Goal: Task Accomplishment & Management: Manage account settings

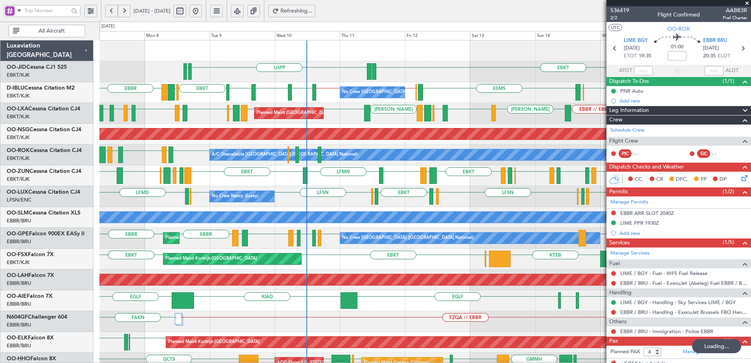
click at [296, 210] on div "EBKT EDDN LHPP EDDN EBOS EBBR // EBKT EBKT // EBBR LSZH ESMS EBOS EBKT LFMD EBK…" at bounding box center [424, 310] width 651 height 541
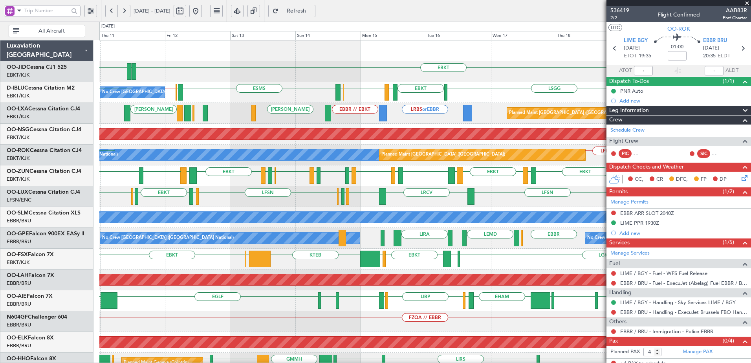
click at [325, 198] on div "EBKT EDDN LHPP ESMS EBOS EBBR // EBKT EBKT // EBBR LSGG EBKT LFMD EBKT EBOS No …" at bounding box center [424, 321] width 651 height 562
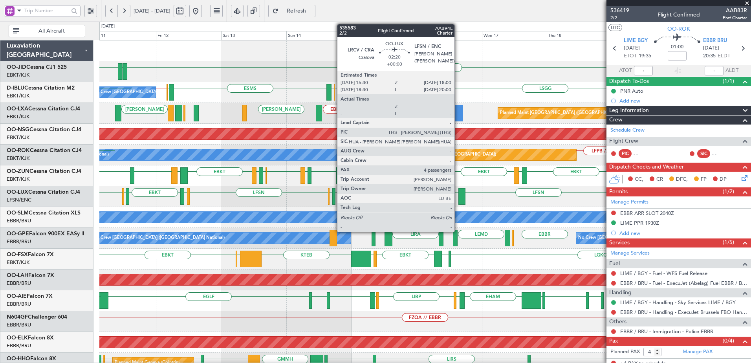
click at [274, 217] on div "EBKT EDDN LHPP ESMS EBOS EBBR // EBKT LSGG EBKT LFMD EBKT EBOS No Crew Brussels…" at bounding box center [424, 321] width 651 height 562
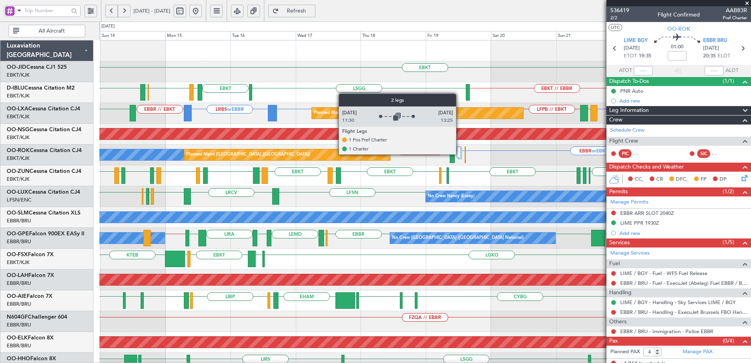
click at [460, 154] on div at bounding box center [459, 152] width 4 height 11
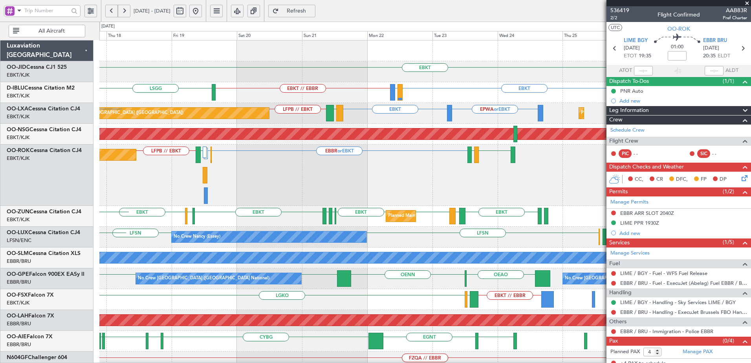
click at [119, 209] on div "EBKT Planned Maint Kortrijk-Wevelgem EBKT // EBBR EBKT LIRQ or EBKT LSGG A/C Un…" at bounding box center [424, 331] width 651 height 582
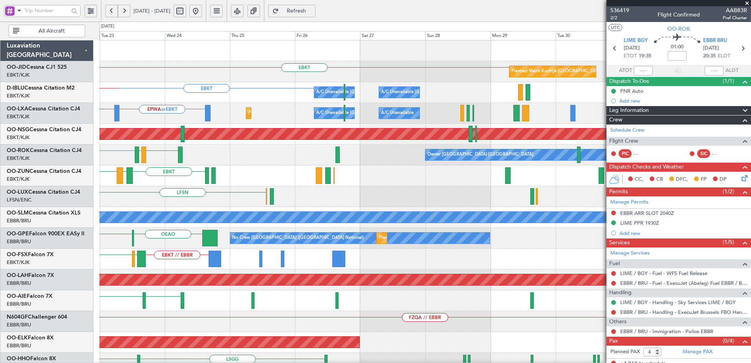
click at [200, 209] on div "EBKT Planned Maint Kortrijk-Wevelgem EBKT A/C Unavailable Brussels (Brussels Na…" at bounding box center [424, 310] width 651 height 541
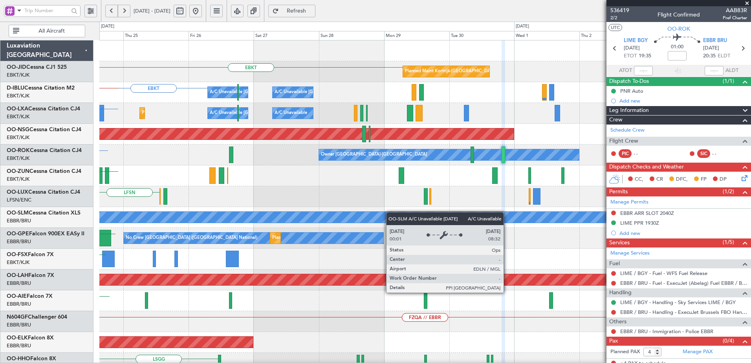
click at [299, 221] on div "EBKT Planned Maint Kortrijk-Wevelgem EBKT A/C Unavailable Brussels (Brussels Na…" at bounding box center [424, 310] width 651 height 541
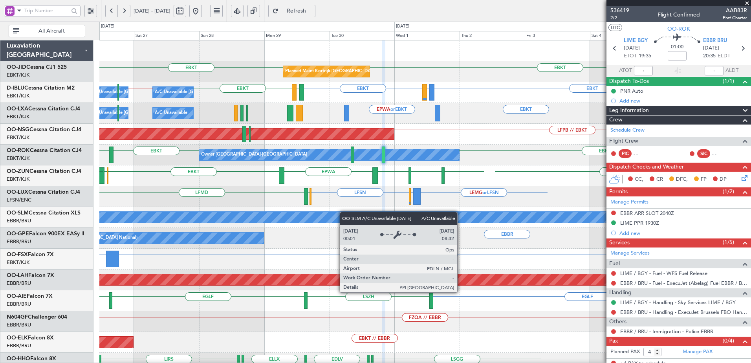
click at [318, 220] on div "EBKT EBKT Planned Maint Kortrijk-Wevelgem EBKT LFTH or EBKT EBKT LFTH EBKT EBBR…" at bounding box center [424, 290] width 651 height 500
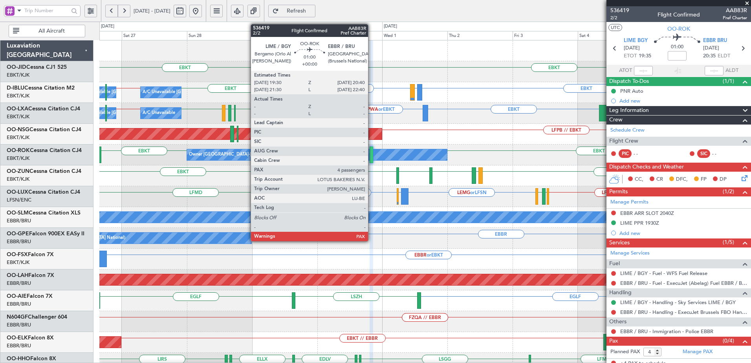
click at [372, 153] on div at bounding box center [372, 155] width 4 height 17
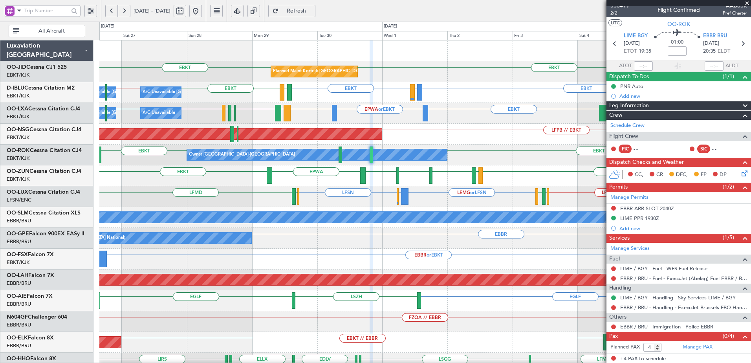
scroll to position [6, 0]
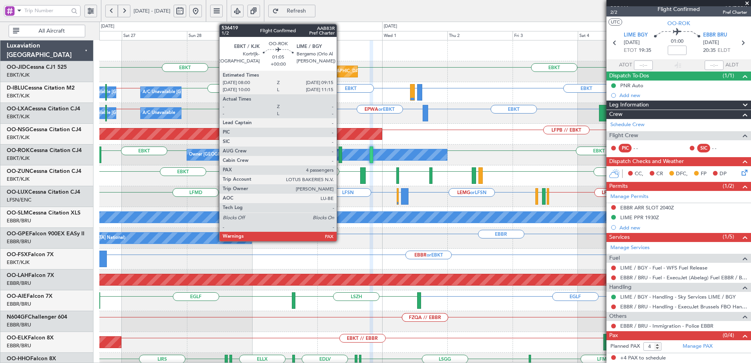
click at [340, 155] on div at bounding box center [341, 155] width 4 height 17
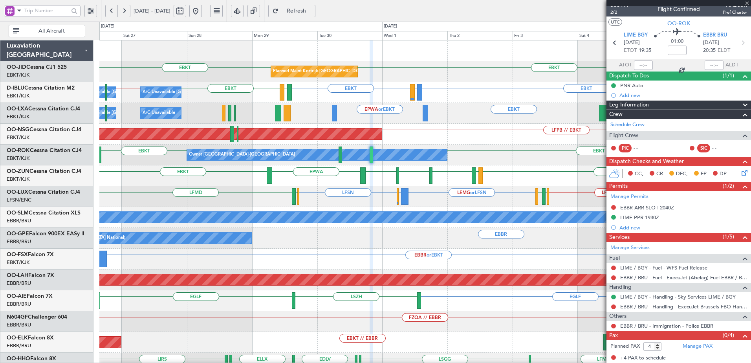
scroll to position [0, 0]
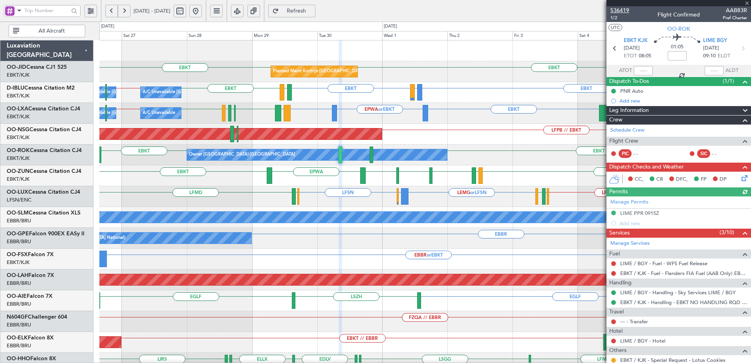
click at [621, 11] on span "536419" at bounding box center [620, 10] width 19 height 8
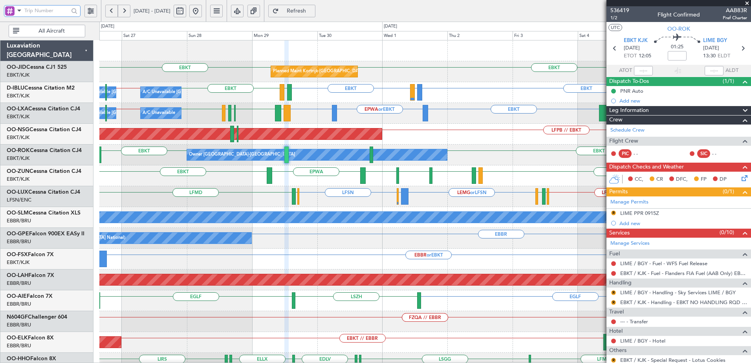
click at [38, 11] on input "text" at bounding box center [46, 11] width 44 height 12
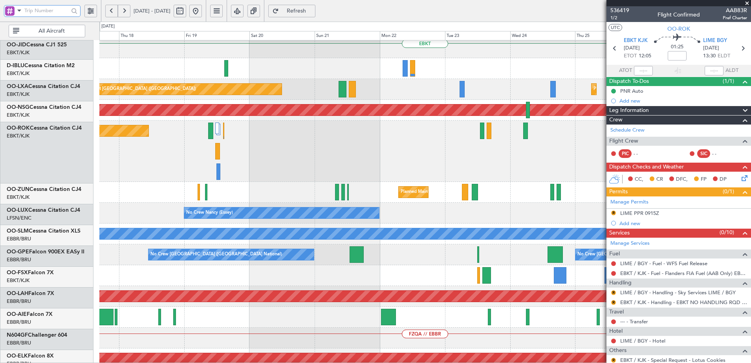
scroll to position [26, 0]
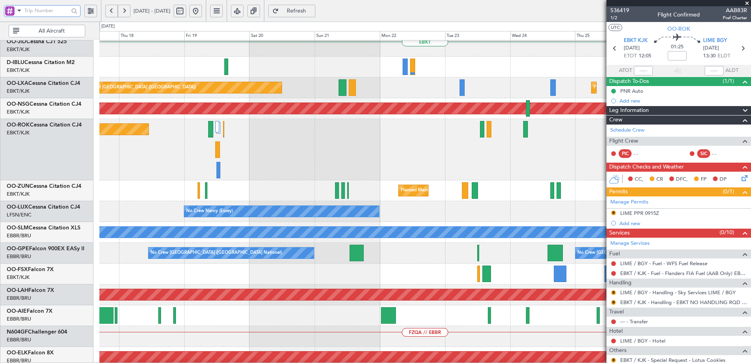
click at [751, 282] on html "26 Sep 2025 - 06 Oct 2025 Refresh Quick Links All Aircraft EBKT Planned Maint K…" at bounding box center [375, 181] width 751 height 363
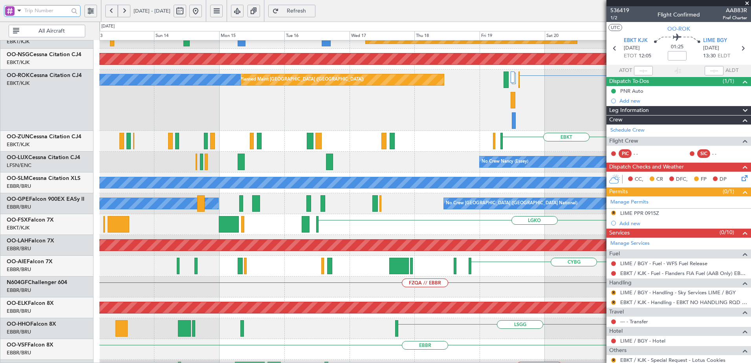
scroll to position [75, 0]
click at [751, 279] on html "20 Sep 2025 - 30 Sep 2025 Refresh Quick Links All Aircraft EBKT LEMG LFPB // EB…" at bounding box center [375, 181] width 751 height 363
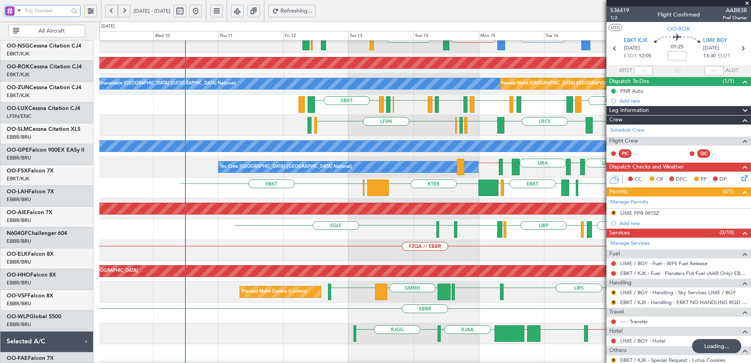
scroll to position [71, 0]
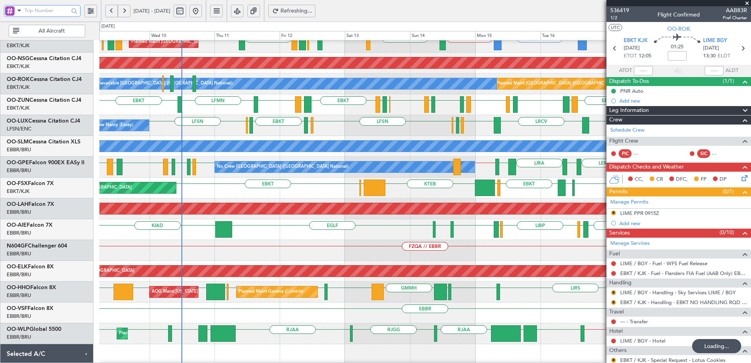
click at [43, 13] on input "text" at bounding box center [46, 11] width 44 height 12
type input "536748"
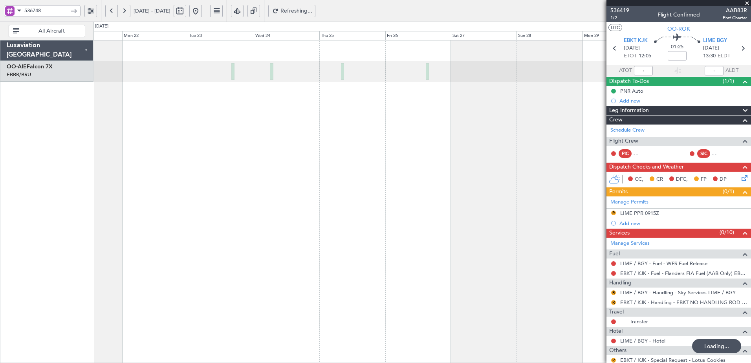
scroll to position [0, 0]
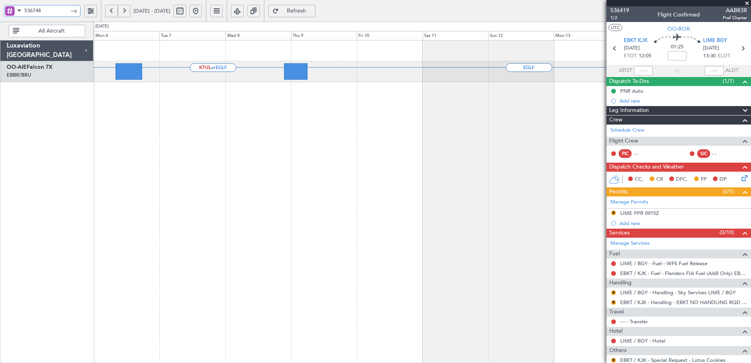
drag, startPoint x: 57, startPoint y: 9, endPoint x: 13, endPoint y: 8, distance: 43.6
click at [13, 8] on div "536748" at bounding box center [42, 11] width 77 height 12
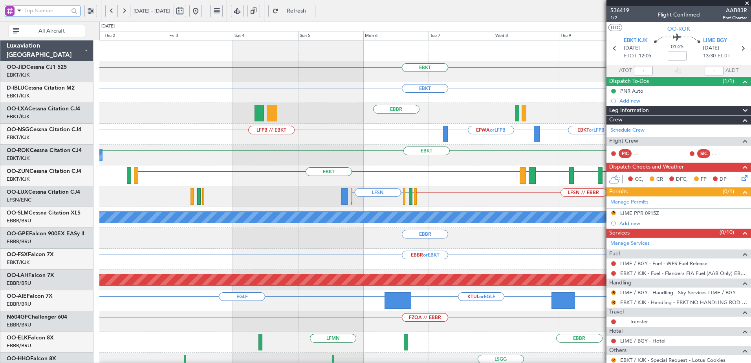
click at [422, 347] on div "EBKT Planned Maint Kortrijk-Wevelgem EBKT EBKT LFTH EBBR EBKT or LFPB EPWA or L…" at bounding box center [424, 290] width 651 height 500
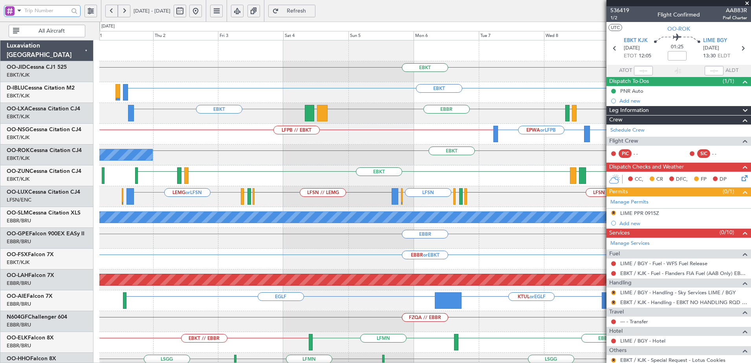
click at [333, 322] on div "EBKT Planned Maint Kortrijk-Wevelgem EBKT EBKT EBKT LFTH EBBR LGSM EBKT or LFPB…" at bounding box center [424, 290] width 651 height 500
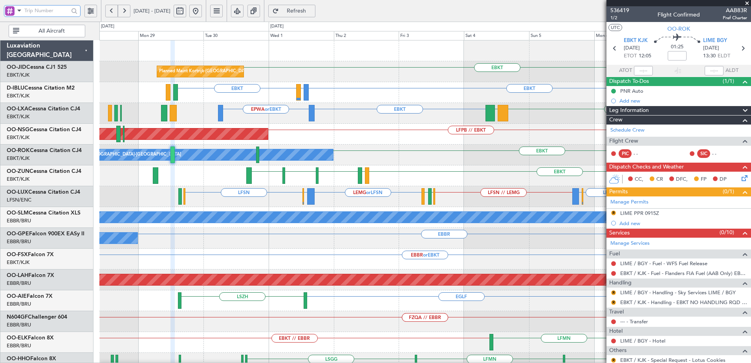
click at [335, 315] on div "FZQA // EBBR FZQA // EBBR" at bounding box center [424, 321] width 651 height 21
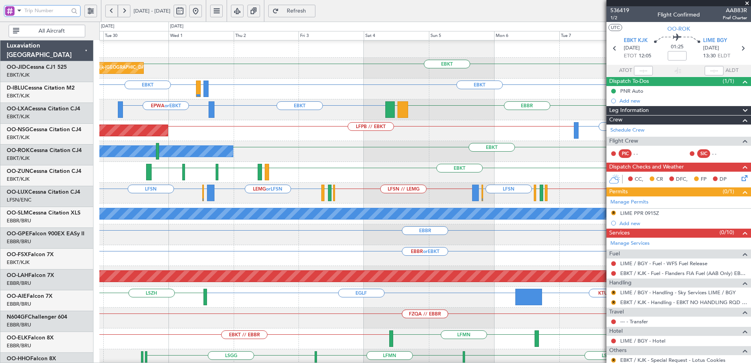
scroll to position [4, 0]
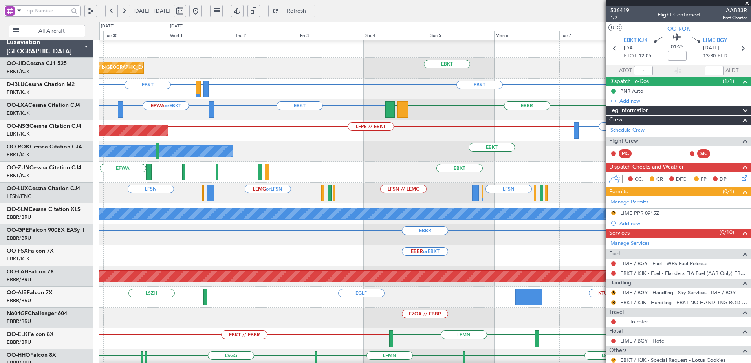
click at [750, 3] on span at bounding box center [747, 3] width 8 height 7
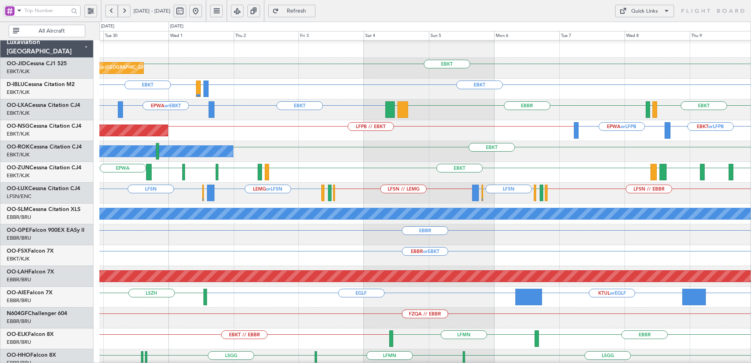
type input "0"
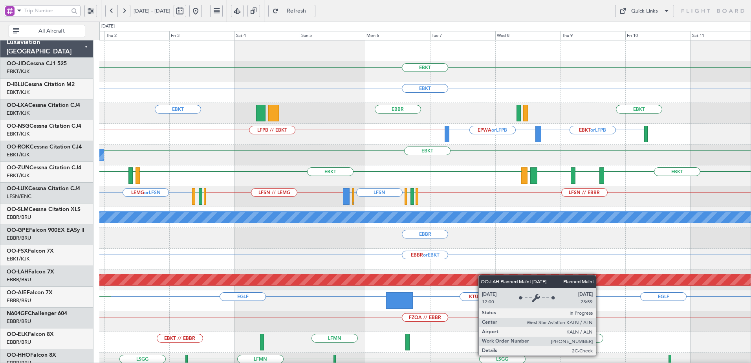
scroll to position [0, 0]
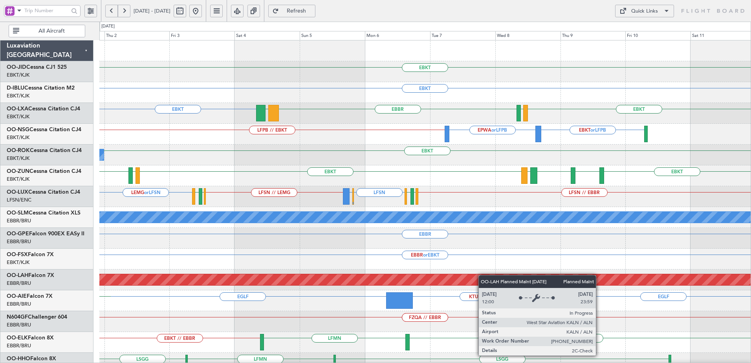
click at [451, 279] on div "EBKT Planned Maint Kortrijk-Wevelgem EBKT EBKT LFTH or EBKT EBKT EBKT LFTH EBBR…" at bounding box center [424, 290] width 651 height 500
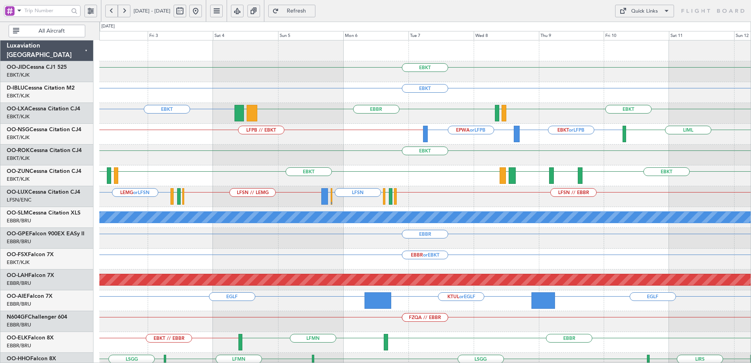
click at [202, 11] on button at bounding box center [195, 11] width 13 height 13
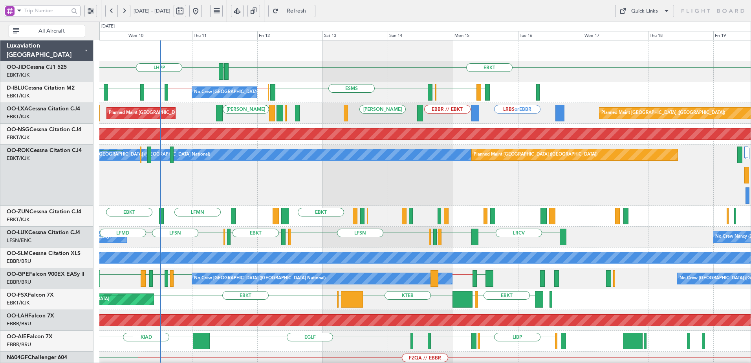
click at [186, 161] on div "EBKT EDDN LHPP EDDN ESMS EBOS EBBR // EBKT EBKT // EBBR LSZH EBKT EGNJ LFMD EBK…" at bounding box center [424, 331] width 651 height 582
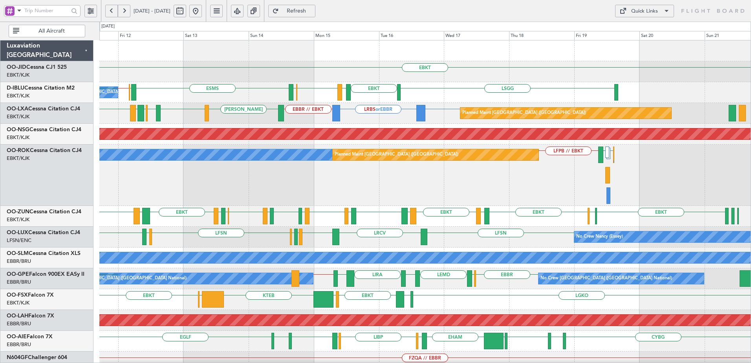
click at [379, 174] on div "A/C Unavailable Brussels (Brussels National) Planned Maint Paris (Le Bourget) E…" at bounding box center [424, 175] width 651 height 61
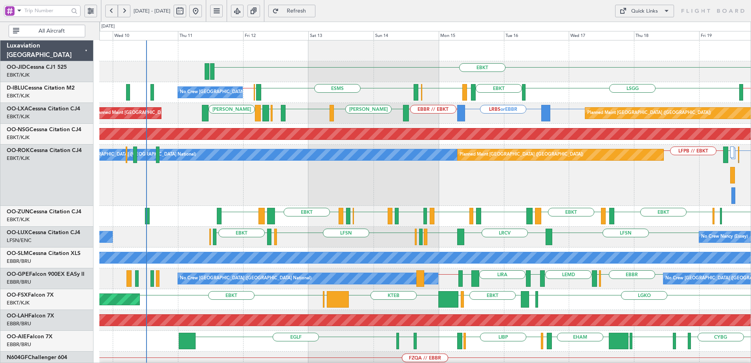
click at [454, 183] on div "A/C Unavailable Brussels (Brussels National) Planned Maint Paris (Le Bourget) E…" at bounding box center [424, 175] width 651 height 61
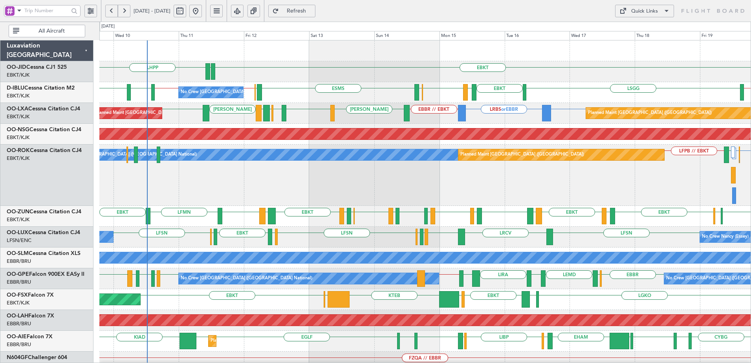
scroll to position [79, 0]
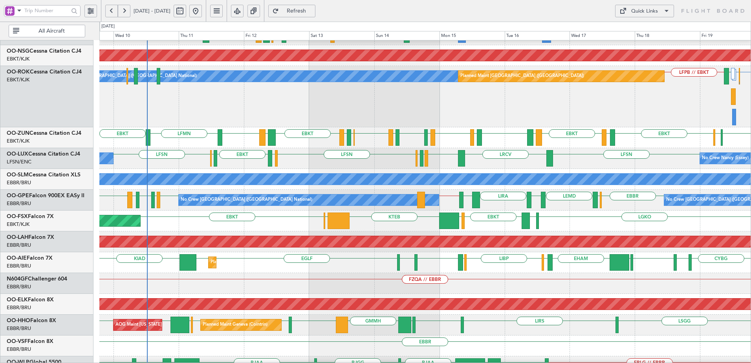
click at [649, 8] on div "Quick Links" at bounding box center [644, 11] width 27 height 8
click at [633, 30] on button "Trip Builder" at bounding box center [644, 29] width 59 height 19
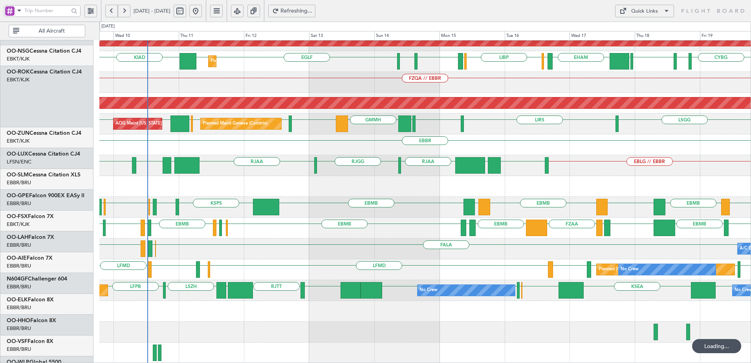
scroll to position [280, 0]
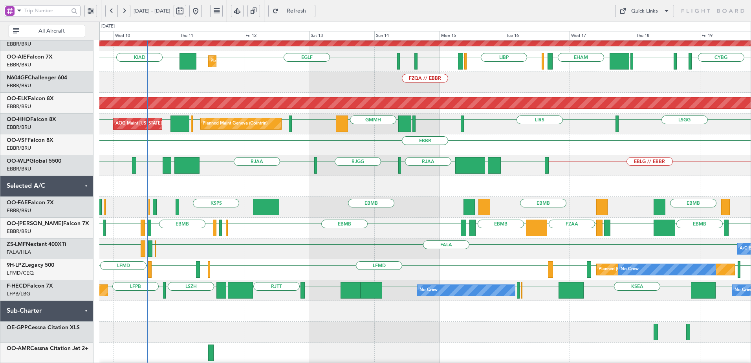
click at [654, 12] on div "Quick Links" at bounding box center [644, 11] width 27 height 8
click at [307, 10] on div at bounding box center [375, 181] width 751 height 363
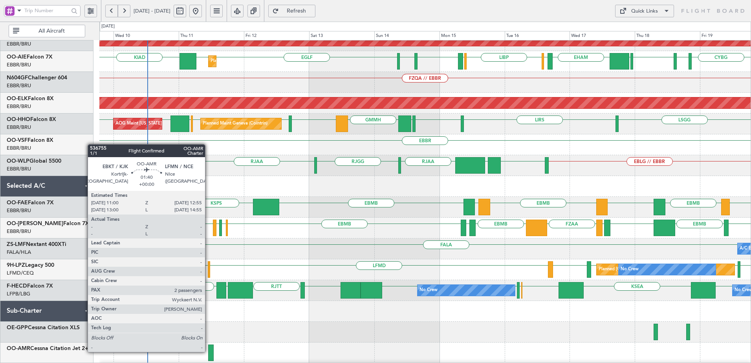
click at [209, 351] on div at bounding box center [211, 353] width 6 height 17
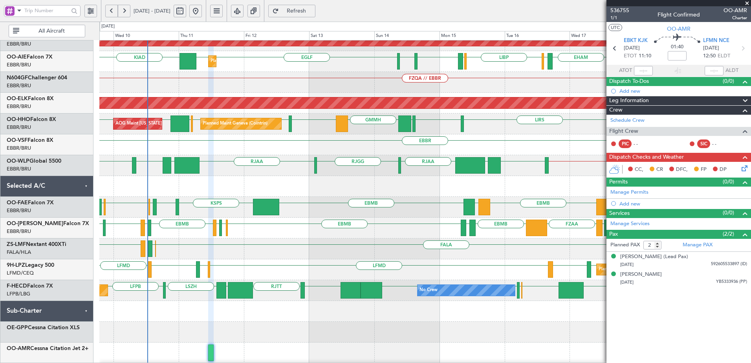
scroll to position [0, 0]
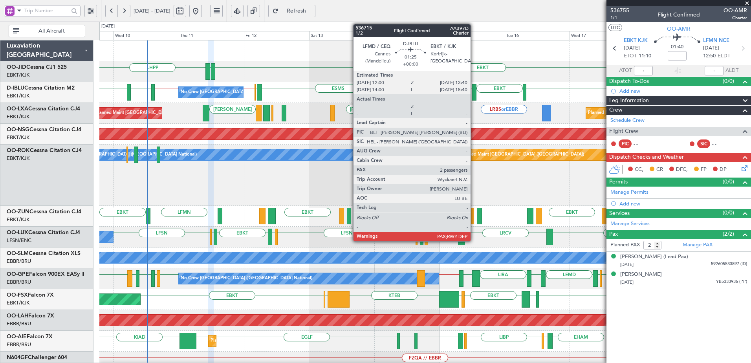
click at [474, 92] on div at bounding box center [474, 92] width 5 height 17
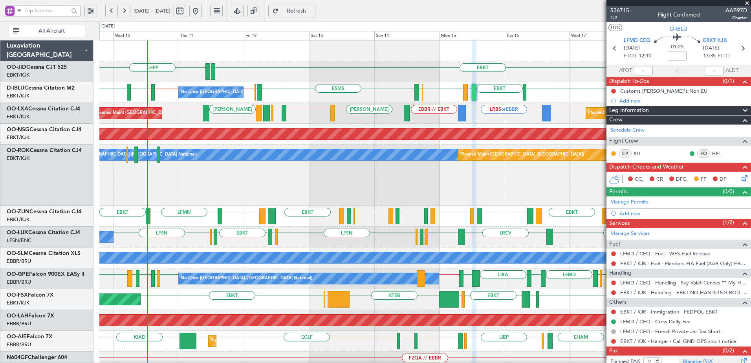
click at [701, 359] on link "Manage PAX" at bounding box center [698, 362] width 30 height 8
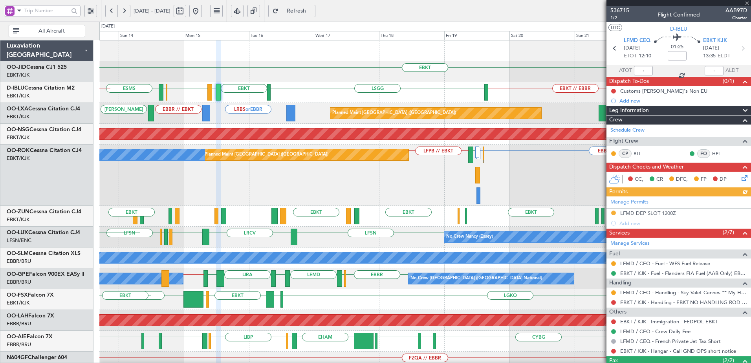
click at [59, 200] on div "EBKT EDDN LHPP EBKT // EBBR LSGG EBKT LFMD EBKT EBOS ESMS EBOS EBBR // EBKT No …" at bounding box center [375, 192] width 751 height 341
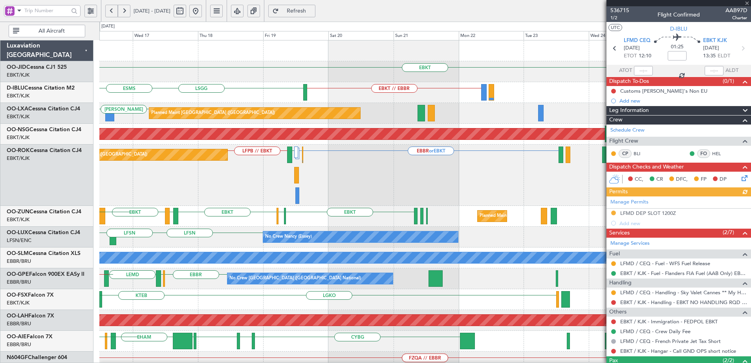
click at [223, 224] on div "EBKT EBKT EDDF EBKT LFMD Planned Maint Kortrijk-Wevelgem LFMT LFSN LFMT EBBR LF…" at bounding box center [424, 216] width 651 height 21
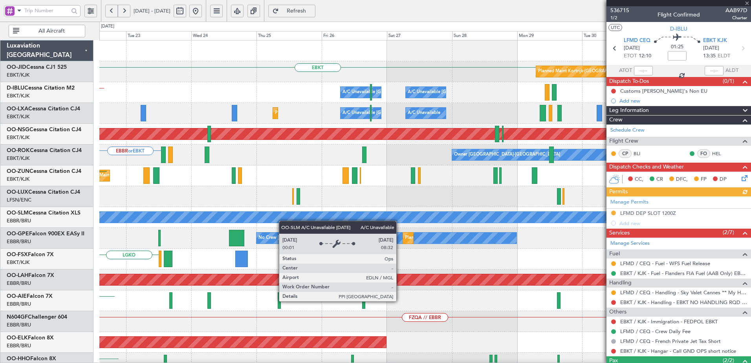
click at [280, 222] on div "EBKT Planned Maint Kortrijk-Wevelgem A/C Unavailable Brussels (Brussels Nationa…" at bounding box center [424, 331] width 651 height 583
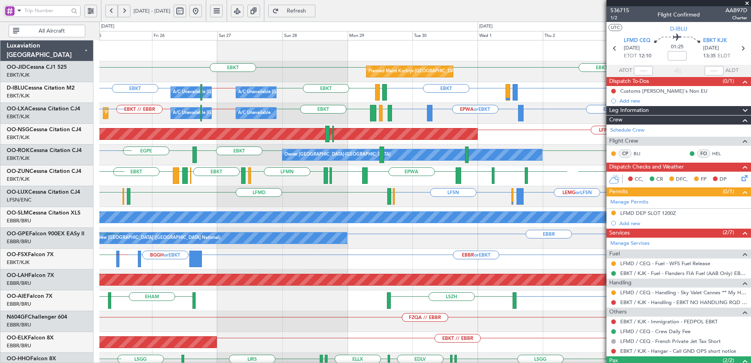
click at [295, 198] on div "EBKT EBKT Planned Maint Kortrijk-Wevelgem EBKT EBKT LFTH or EBKT EBKT EBBR // E…" at bounding box center [424, 290] width 651 height 500
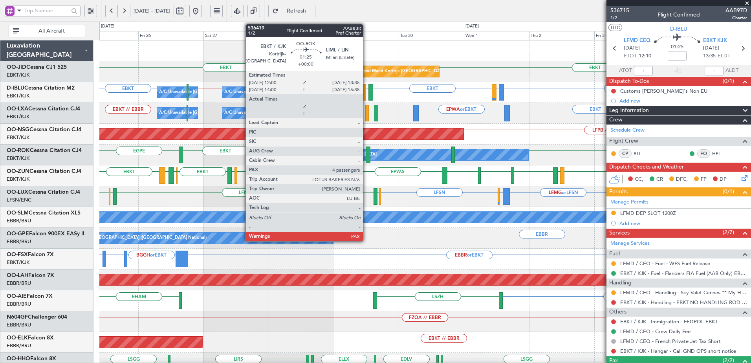
click at [367, 158] on div at bounding box center [368, 155] width 4 height 17
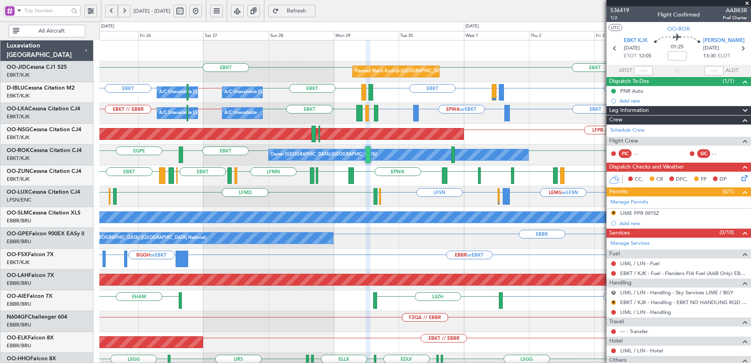
click at [313, 9] on span "Refresh" at bounding box center [297, 11] width 32 height 6
click at [624, 7] on span "536419" at bounding box center [620, 10] width 19 height 8
click at [313, 10] on span "Refresh" at bounding box center [297, 11] width 32 height 6
click at [202, 10] on button at bounding box center [195, 11] width 13 height 13
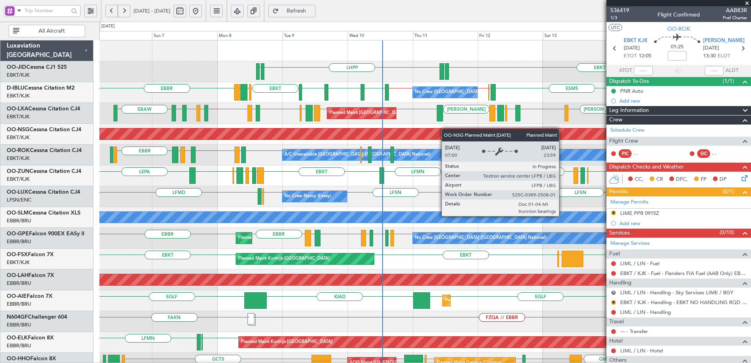
click at [414, 135] on div "Planned Maint [GEOGRAPHIC_DATA] ([GEOGRAPHIC_DATA])" at bounding box center [424, 134] width 651 height 21
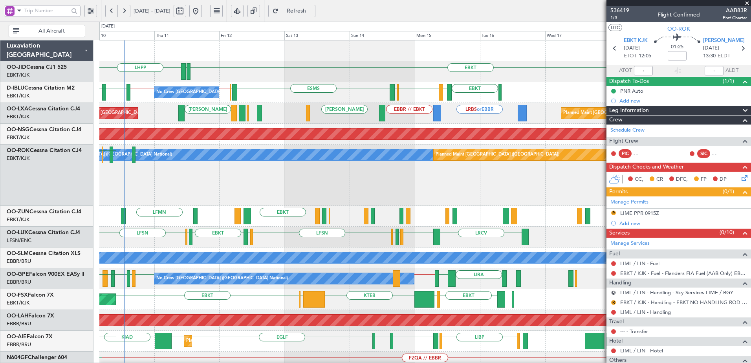
click at [293, 222] on div "EBKT EDDN LHPP EDDN No Crew Brussels (Brussels National) ESMS EBOS EBBR // EBKT…" at bounding box center [424, 341] width 651 height 603
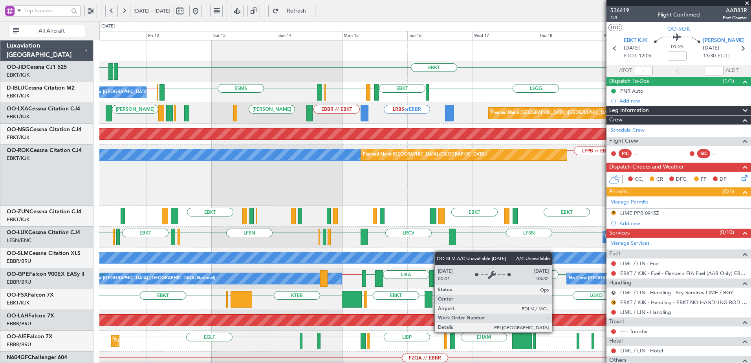
click at [352, 257] on div "EBKT EDDN LHPP No Crew Brussels (Brussels National) EBKT // EBBR ESMS EBOS EBBR…" at bounding box center [424, 352] width 651 height 624
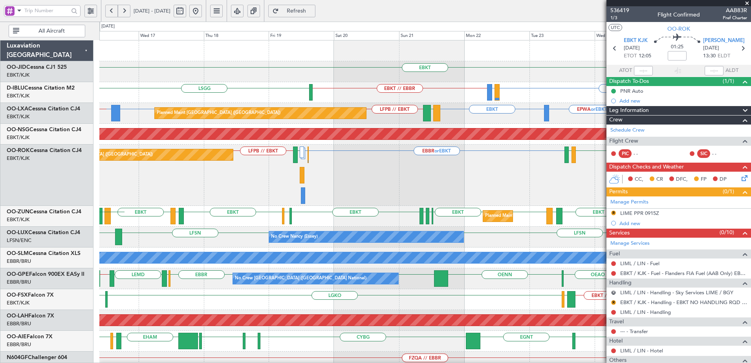
click at [346, 201] on div "Planned Maint Paris (Le Bourget) EBBR or EBKT EDDL or EBKT LFMD LFPB // EBKT LF…" at bounding box center [424, 175] width 651 height 61
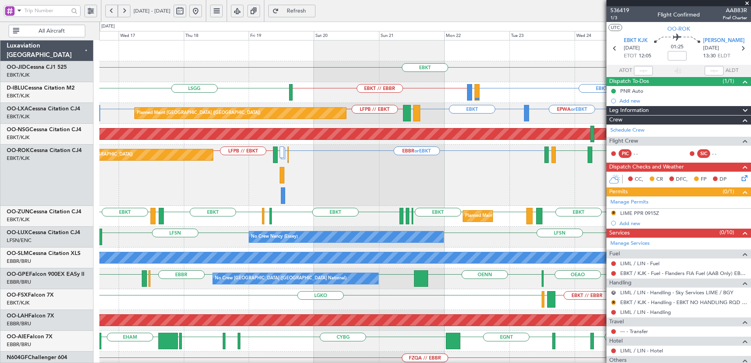
click at [202, 12] on button at bounding box center [195, 11] width 13 height 13
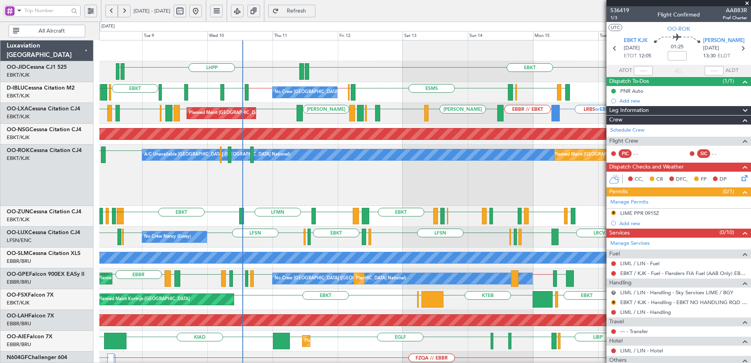
click at [366, 103] on div "EBKT EDDN LHPP EDDN LFMD EBKT EBOS ESMS EBOS EBKT // EBBR LSZH EBKT EGNJ No Cre…" at bounding box center [424, 341] width 651 height 603
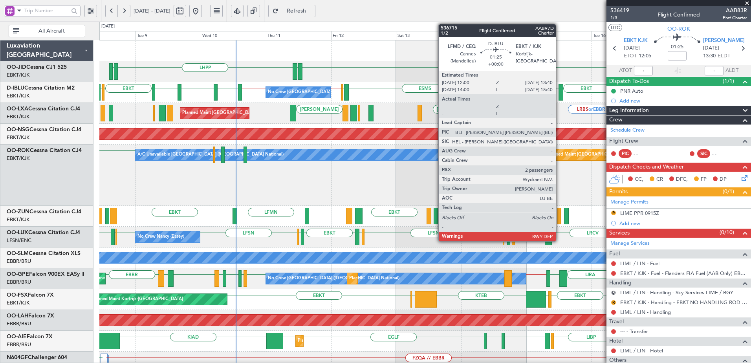
click at [559, 93] on div at bounding box center [561, 92] width 5 height 17
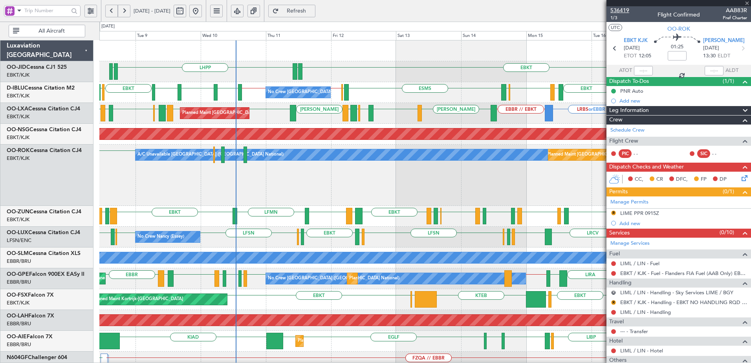
click at [625, 11] on span "536419" at bounding box center [620, 10] width 19 height 8
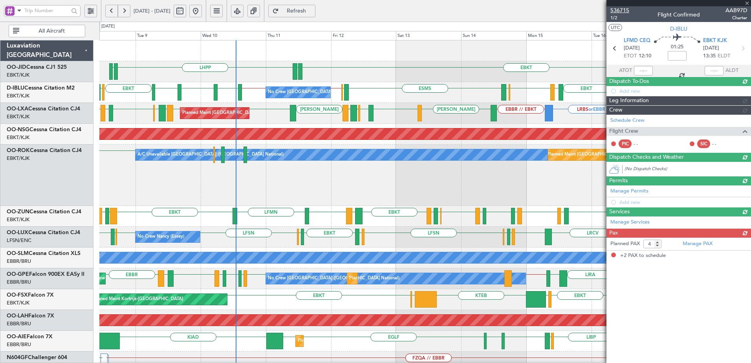
type input "2"
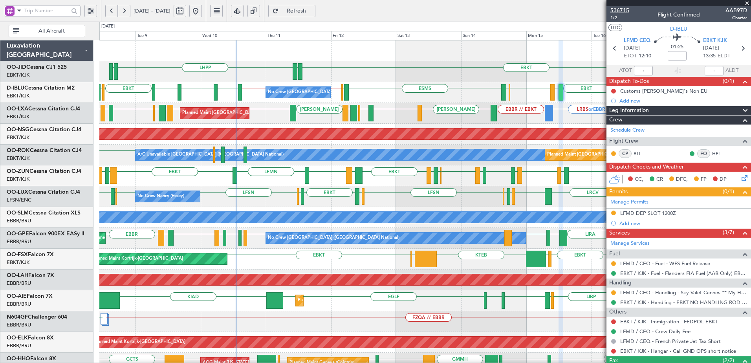
click at [618, 8] on span "536715" at bounding box center [620, 10] width 19 height 8
click at [314, 6] on button "Refresh" at bounding box center [291, 11] width 47 height 13
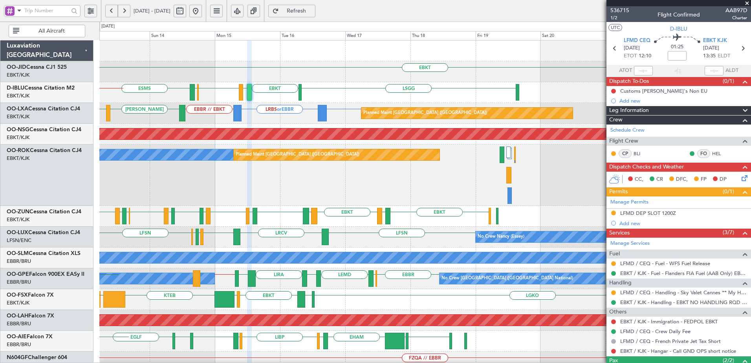
click at [266, 204] on div "EBKT EDDN LHPP ESMS LSGG EBKT LFMD EBKT EBOS EBBR // EBKT No Crew Brussels (Bru…" at bounding box center [424, 352] width 651 height 624
click at [748, 2] on span at bounding box center [747, 3] width 8 height 7
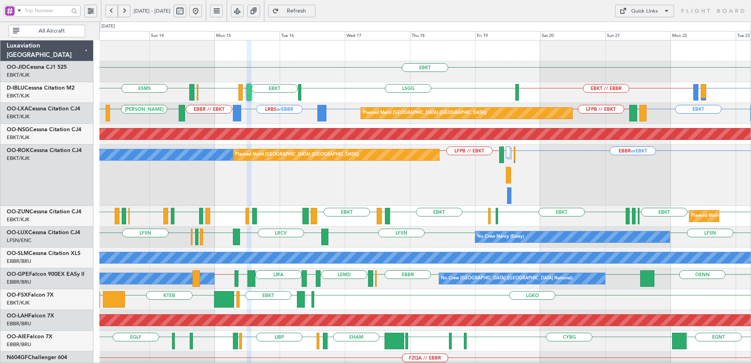
type input "0"
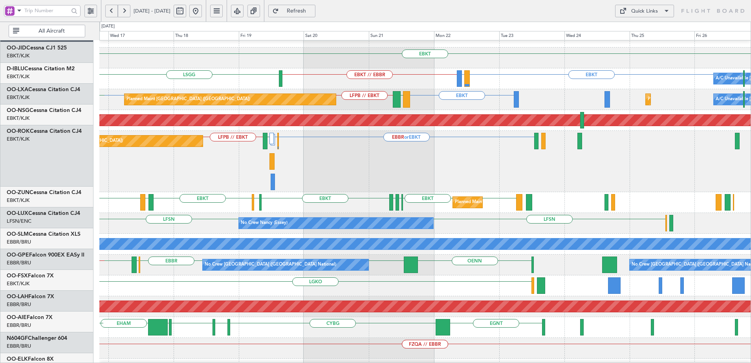
scroll to position [14, 0]
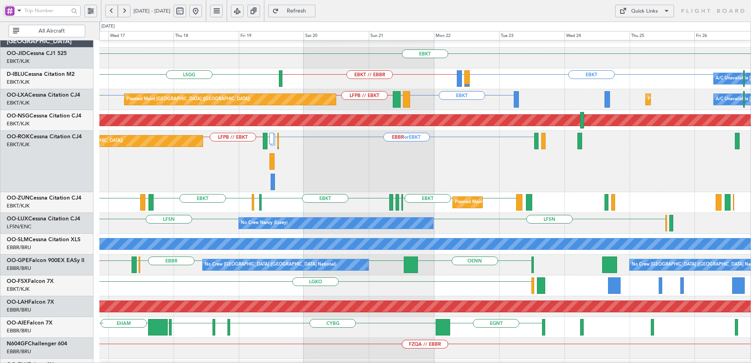
click at [356, 199] on div "EBKT EBKT EBKT LFPG LFMN EBKT EDDF EBKT LFMD Planned Maint Kortrijk-Wevelgem LF…" at bounding box center [424, 202] width 651 height 21
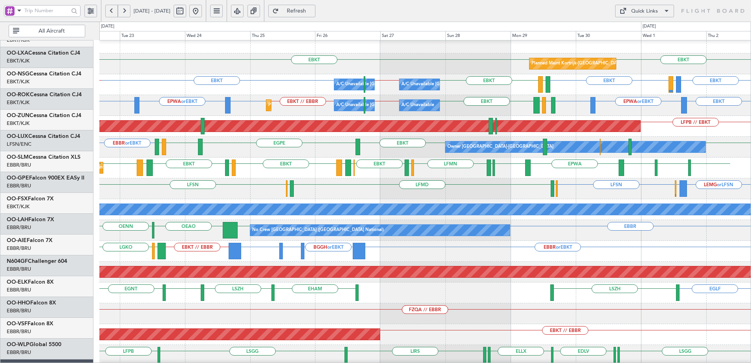
scroll to position [0, 0]
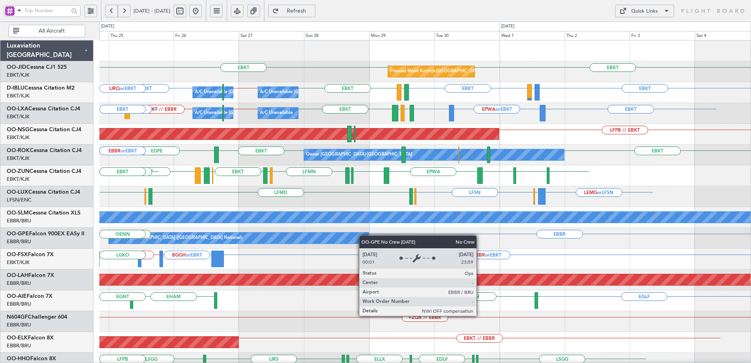
click at [323, 238] on div "Planned Maint Kortrijk-Wevelgem EBKT EBKT A/C Unavailable Brussels (Brussels Na…" at bounding box center [424, 290] width 651 height 500
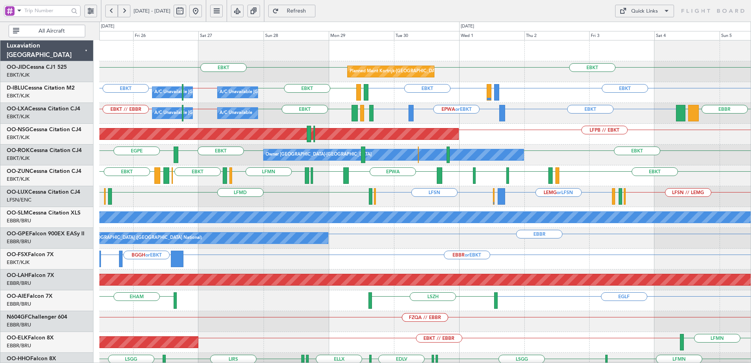
drag, startPoint x: 220, startPoint y: 12, endPoint x: 218, endPoint y: 42, distance: 30.3
click at [202, 12] on button at bounding box center [195, 11] width 13 height 13
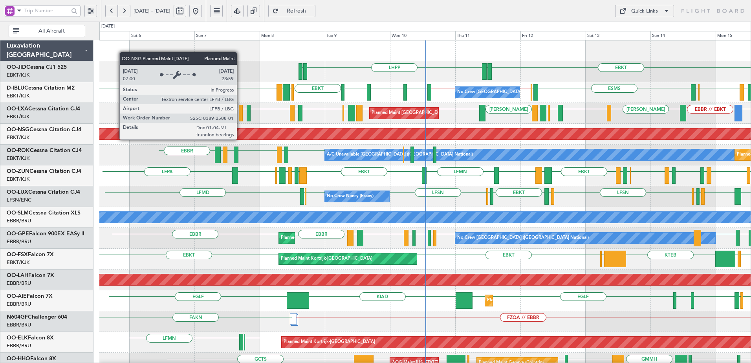
scroll to position [239, 0]
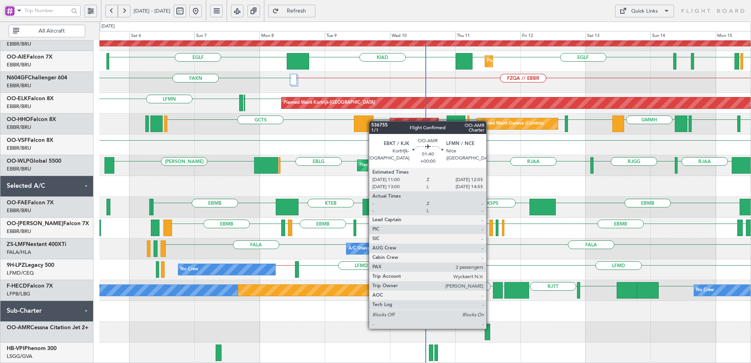
click at [490, 328] on div at bounding box center [488, 332] width 6 height 17
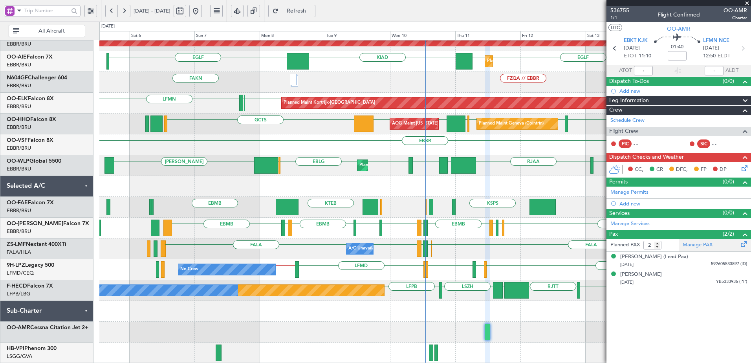
click at [699, 244] on link "Manage PAX" at bounding box center [698, 245] width 30 height 8
click at [626, 11] on span "536755" at bounding box center [620, 10] width 19 height 8
click at [639, 225] on link "Manage Services" at bounding box center [630, 224] width 39 height 8
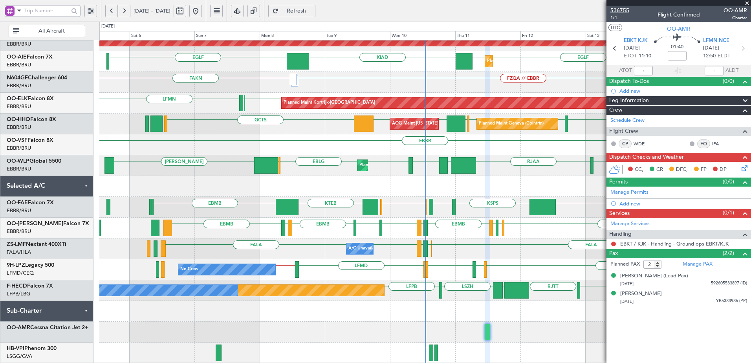
click at [622, 10] on span "536755" at bounding box center [620, 10] width 19 height 8
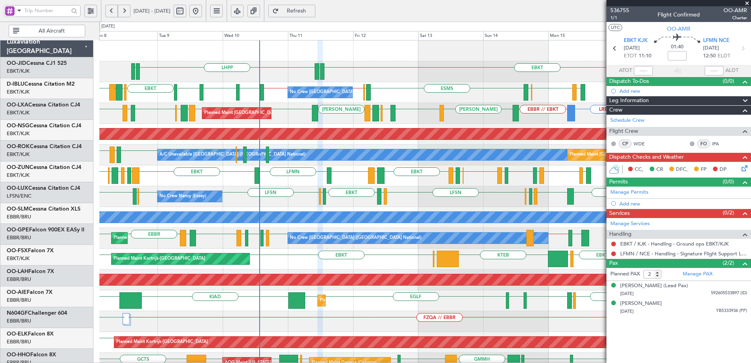
scroll to position [0, 0]
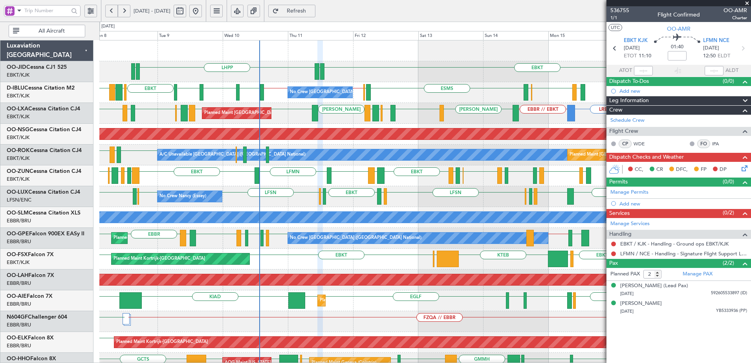
click at [336, 363] on html "05 Sep 2025 - 15 Sep 2025 Refresh Quick Links All Aircraft EBKT EDDN LHPP EDDN …" at bounding box center [375, 181] width 751 height 363
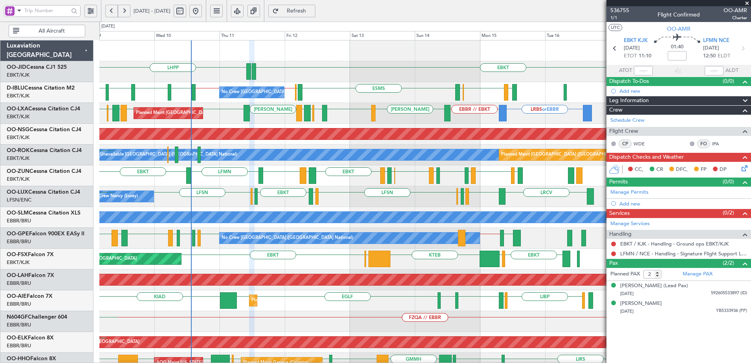
click at [370, 362] on div "EBKT EDDN LHPP EDDN ESMS EBOS EBBR // EBKT EBKT // EBBR LSZH EBKT EGNJ EBKT LFM…" at bounding box center [424, 321] width 651 height 562
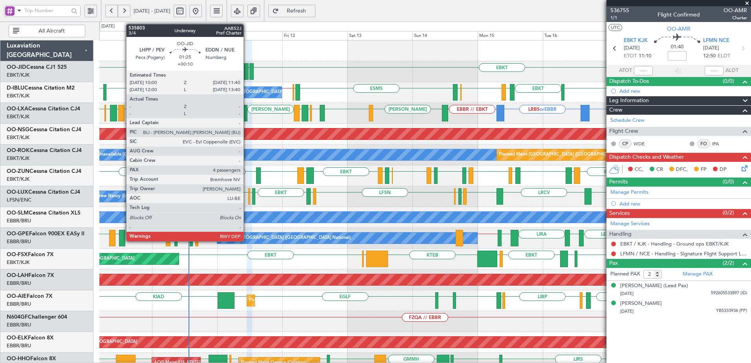
click at [247, 72] on div at bounding box center [246, 71] width 5 height 17
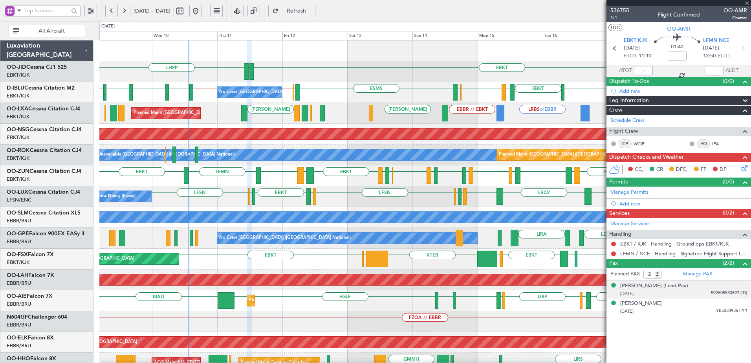
type input "+00:10"
type input "4"
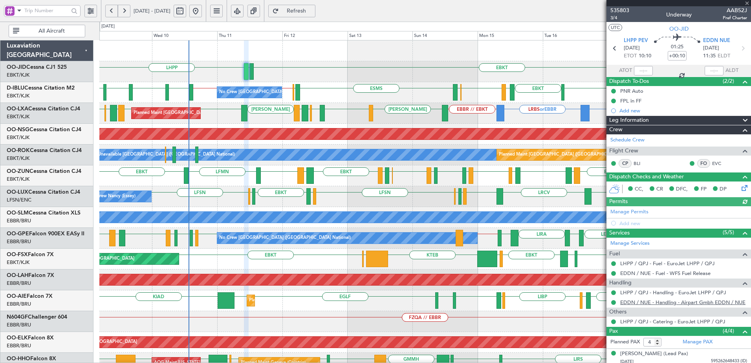
scroll to position [56, 0]
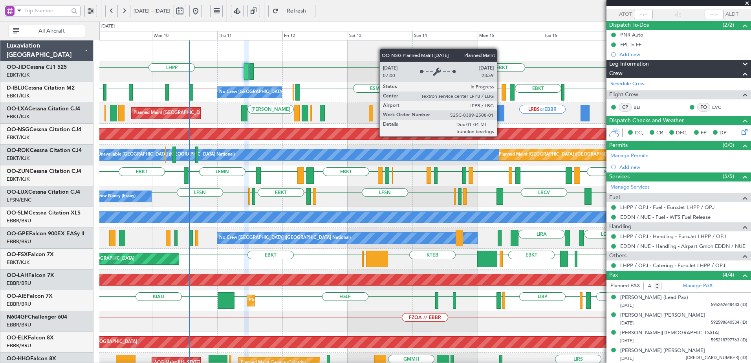
click at [234, 186] on div "EBKT EDDN LHPP LSGG ESMS EBOS EBBR // EBKT EBKT // EBBR LSZH EBKT EGNJ EBKT EBK…" at bounding box center [424, 331] width 651 height 583
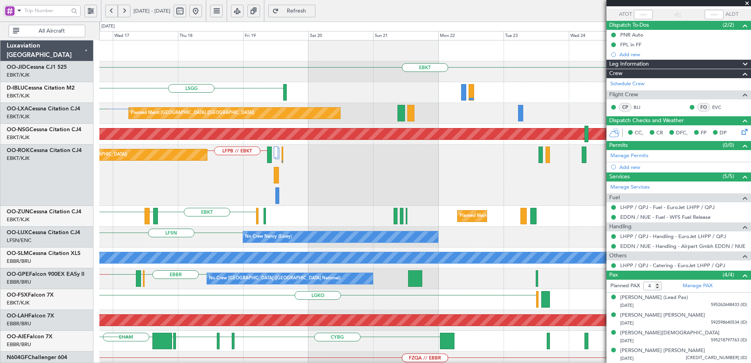
click at [289, 217] on div "EBKT Planned Maint Kortrijk-Wevelgem LSGG A/C Unavailable Brussels (Brussels Na…" at bounding box center [424, 352] width 651 height 624
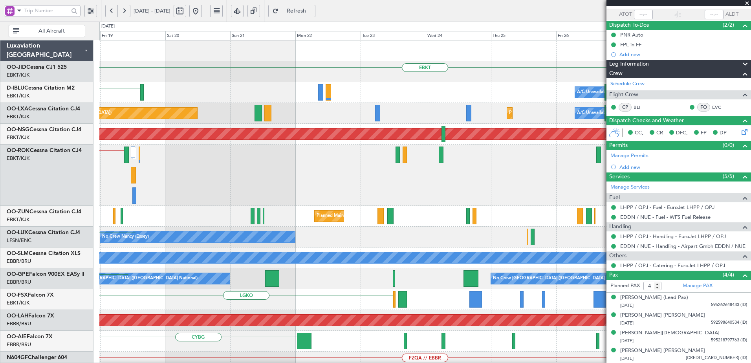
click at [370, 207] on div "EBKT Planned Maint Kortrijk-Wevelgem LSGG A/C Unavailable Brussels (Brussels Na…" at bounding box center [424, 352] width 651 height 624
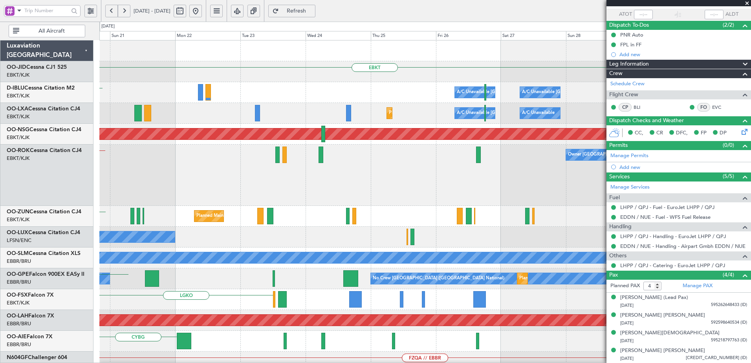
click at [356, 198] on div "Owner Kortrijk-Wevelgem LFPB // EBKT Planned Maint Paris (Le Bourget)" at bounding box center [424, 175] width 651 height 61
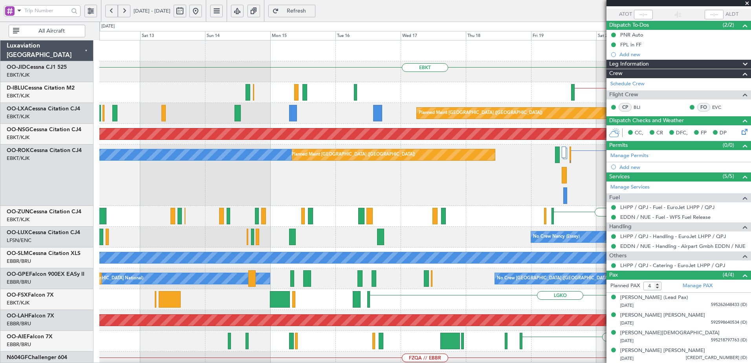
click at [751, 134] on html "21 Sep 2025 - 01 Oct 2025 Refresh Quick Links All Aircraft EBKT EBKT // EBBR No…" at bounding box center [375, 181] width 751 height 363
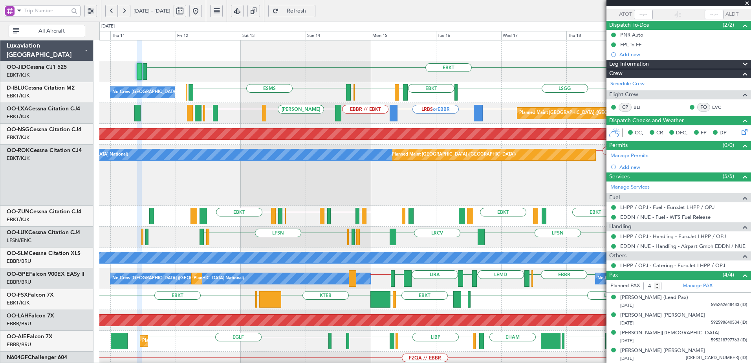
click at [310, 188] on div "Planned Maint [GEOGRAPHIC_DATA] ([GEOGRAPHIC_DATA]) A/C Unavailable [GEOGRAPHIC…" at bounding box center [424, 175] width 651 height 61
click at [148, 233] on div "EBKT EDDN LHPP EBKT // EBBR ESMS EBOS EBBR // EBKT EBKT // EBBR LSGG EBKT LFMD …" at bounding box center [424, 341] width 651 height 603
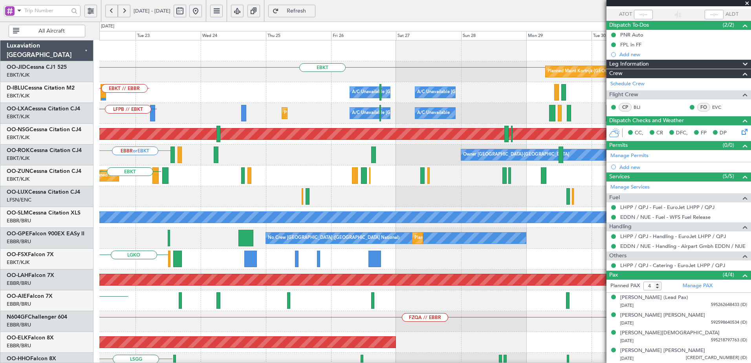
click at [163, 232] on div "EBKT Planned Maint Kortrijk-Wevelgem A/C Unavailable Brussels (Brussels Nationa…" at bounding box center [424, 321] width 651 height 562
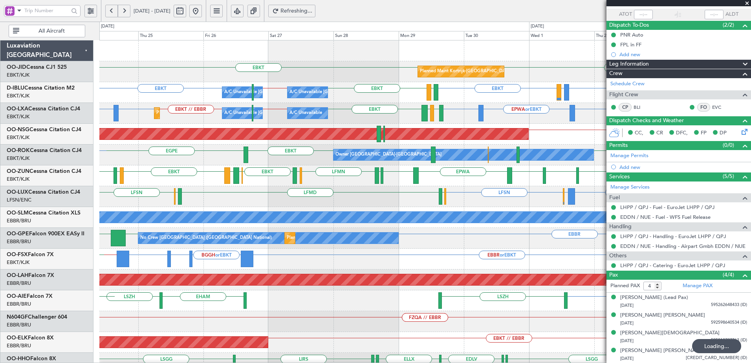
click at [471, 198] on div "Planned Maint Kortrijk-Wevelgem EBKT EBKT A/C Unavailable Brussels (Brussels Na…" at bounding box center [424, 290] width 651 height 500
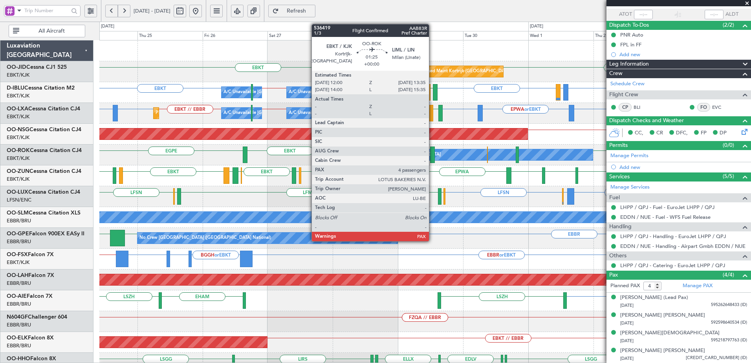
click at [433, 155] on div at bounding box center [432, 155] width 4 height 17
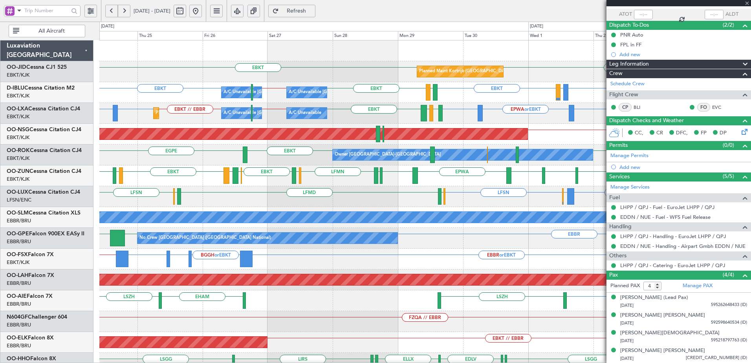
scroll to position [0, 0]
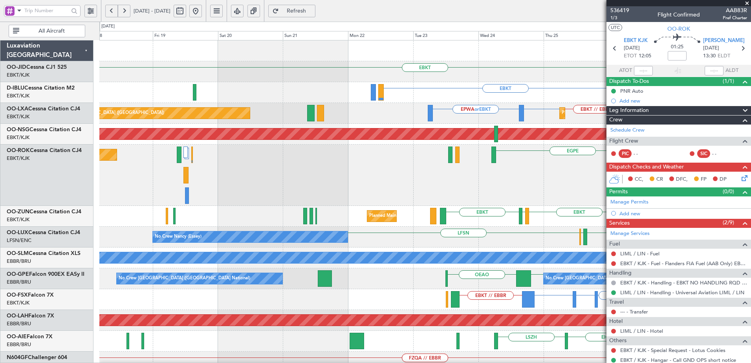
click at [629, 147] on fb-app "24 Sep 2025 - 04 Oct 2025 Refresh Quick Links All Aircraft EBKT Planned Maint K…" at bounding box center [375, 187] width 751 height 354
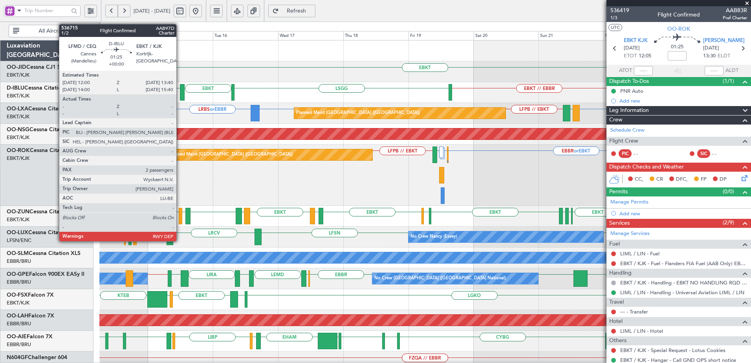
click at [180, 92] on div at bounding box center [182, 92] width 5 height 17
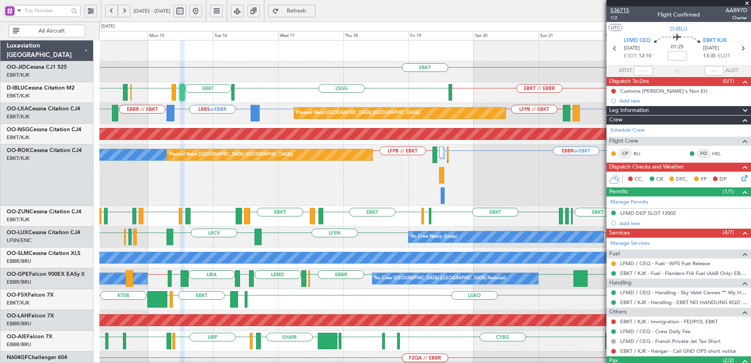
click at [627, 13] on span "536715" at bounding box center [620, 10] width 19 height 8
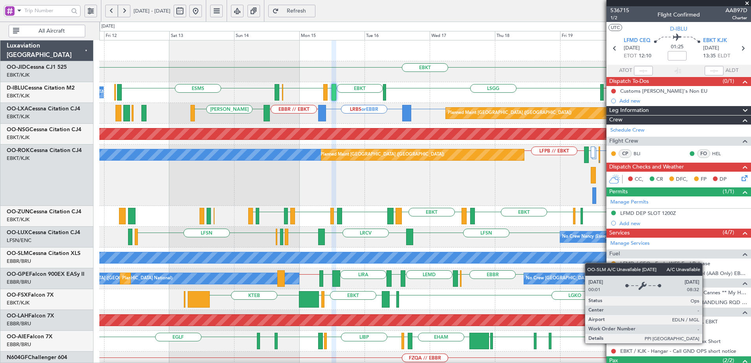
click at [487, 259] on div "EBKT LSGG ESMS EBKT LFMD EBKT EBOS No Crew Brussels (Brussels National) EBKT //…" at bounding box center [424, 331] width 651 height 582
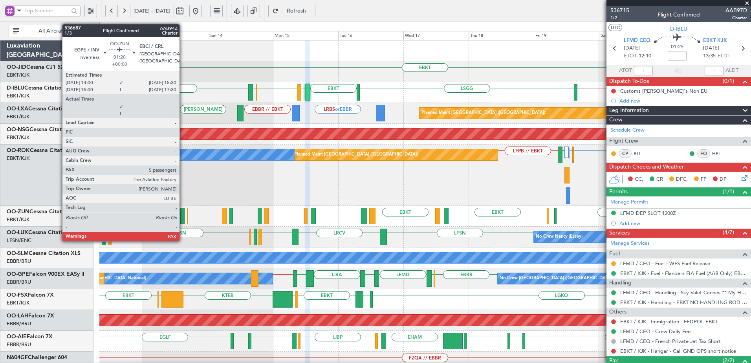
click at [183, 216] on div at bounding box center [182, 216] width 4 height 17
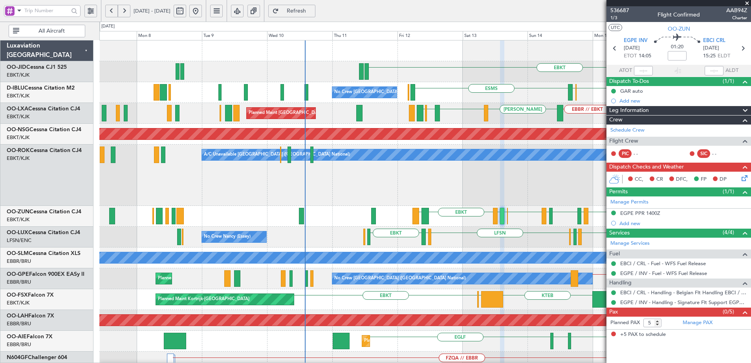
click at [529, 203] on div "A/C Unavailable Brussels (Brussels National) Planned Maint Paris (Le Bourget) L…" at bounding box center [424, 175] width 651 height 61
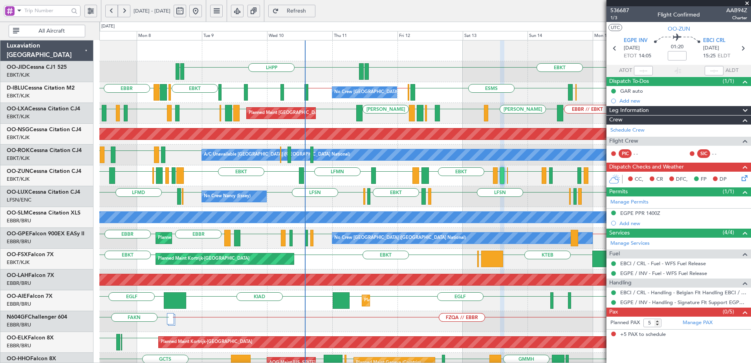
click at [260, 11] on button at bounding box center [254, 11] width 13 height 13
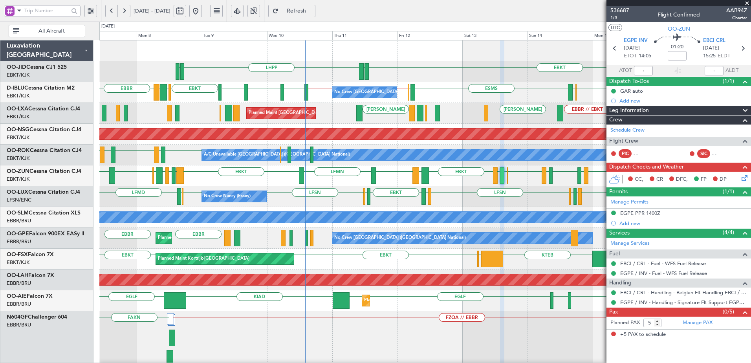
click at [90, 152] on div "EBKT EDDN LHPP EDDN EBBR ESMS EBOS EBBR // EBKT EBKT // EBBR LSZH EBKT EGNJ EBK…" at bounding box center [375, 192] width 751 height 341
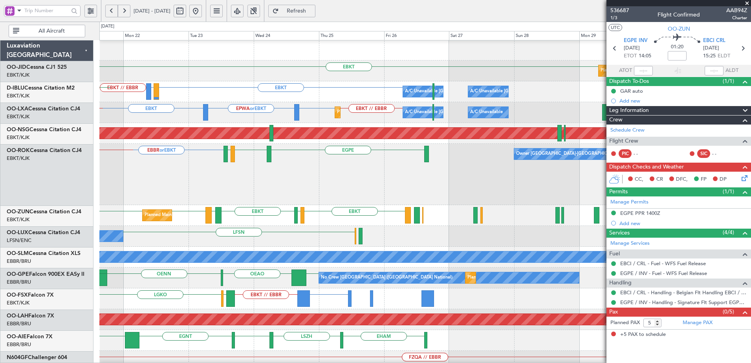
click at [37, 223] on div "EBKT Planned Maint Kortrijk-Wevelgem EBKT // EBBR EBKT LIRQ or EBKT A/C Unavail…" at bounding box center [375, 192] width 751 height 341
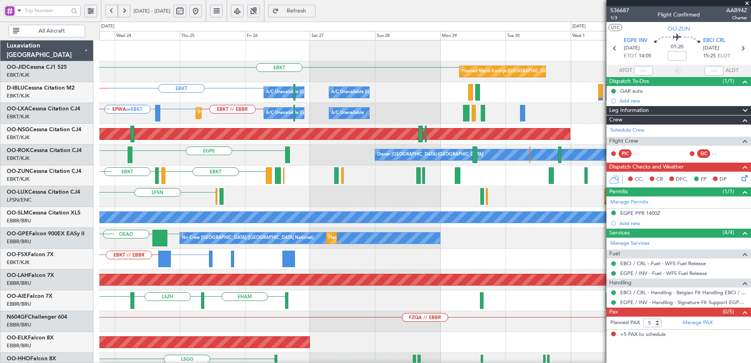
click at [174, 232] on div "EBKT Planned Maint Kortrijk-Wevelgem EBKT A/C Unavailable Brussels (Brussels Na…" at bounding box center [424, 331] width 651 height 582
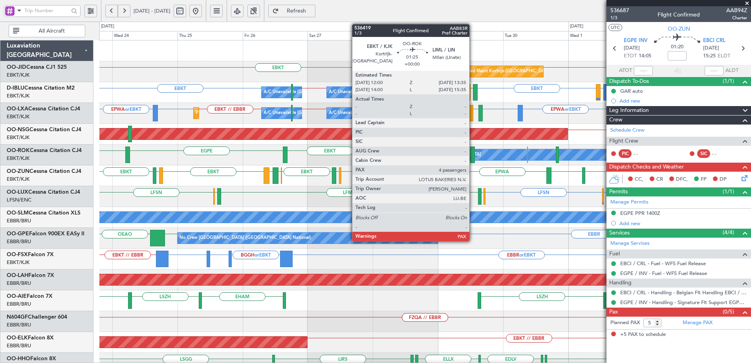
click at [473, 155] on div at bounding box center [472, 155] width 4 height 17
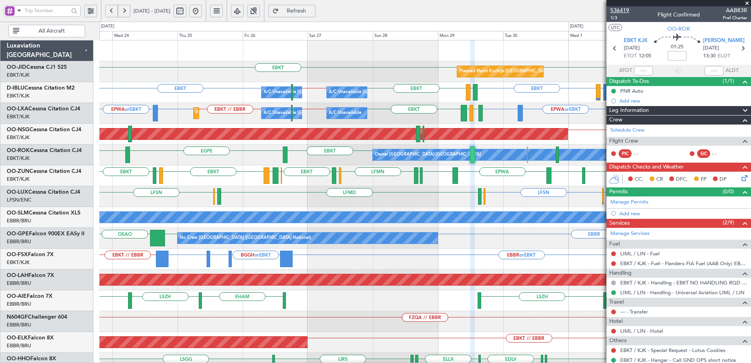
click at [627, 8] on span "536419" at bounding box center [620, 10] width 19 height 8
click at [748, 5] on span at bounding box center [747, 3] width 8 height 7
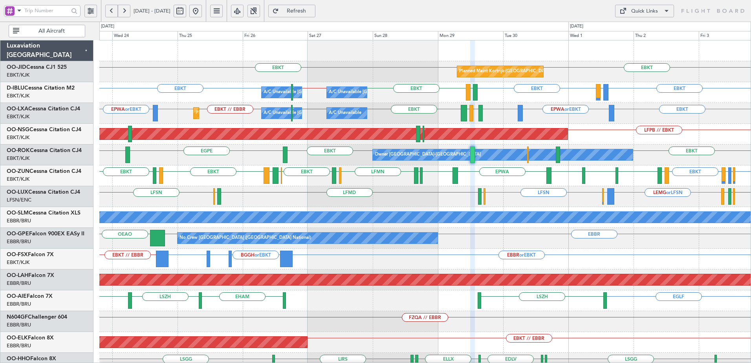
type input "0"
click at [645, 9] on div "Quick Links" at bounding box center [644, 11] width 27 height 8
click at [633, 32] on button "Trip Builder" at bounding box center [644, 29] width 59 height 19
click at [395, 206] on div "EBKT EBKT Planned Maint Kortrijk-Wevelgem EBKT EBKT LFTH or EBKT EBKT EBBR // E…" at bounding box center [424, 310] width 651 height 540
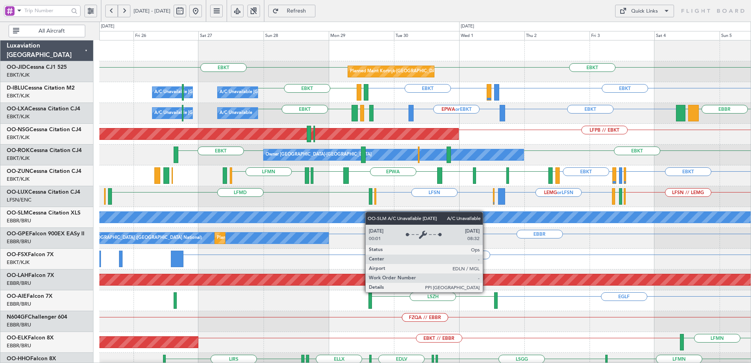
click at [422, 218] on div "EBKT EBKT Planned Maint Kortrijk-Wevelgem EBKT LFTH or EBKT EBKT LFTH EBKT A/C …" at bounding box center [424, 290] width 651 height 500
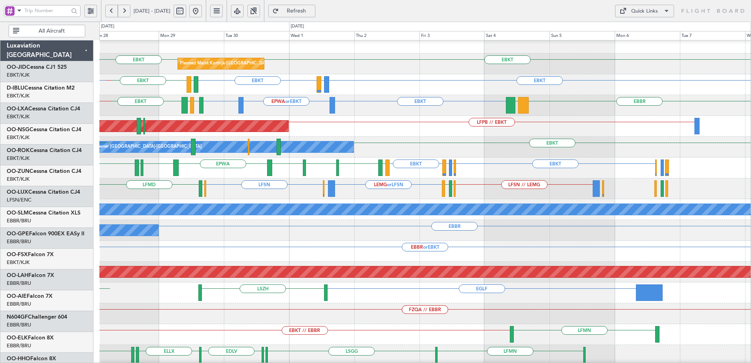
scroll to position [8, 0]
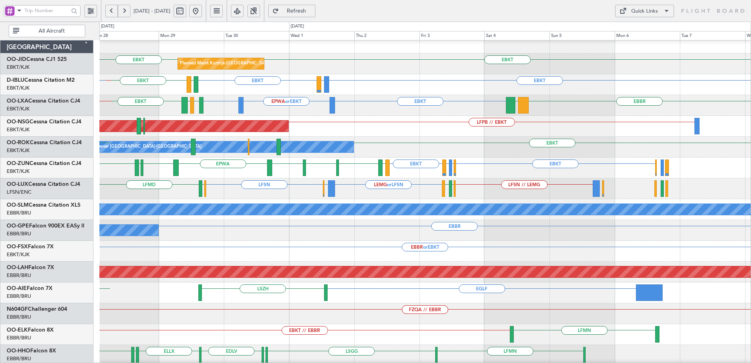
click at [462, 128] on div "Planned Maint Paris (Le Bourget) LFPB // EBKT" at bounding box center [424, 126] width 651 height 21
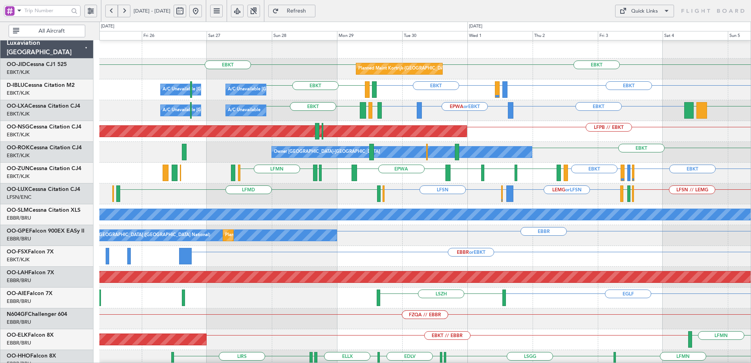
scroll to position [0, 0]
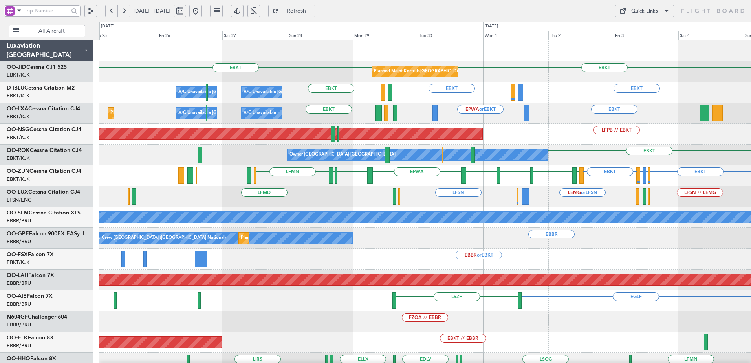
click at [346, 231] on div "Planned Maint Kortrijk-Wevelgem EBKT EBKT EBKT LFTH or EBKT EBKT LFTH EBKT A/C …" at bounding box center [424, 310] width 651 height 540
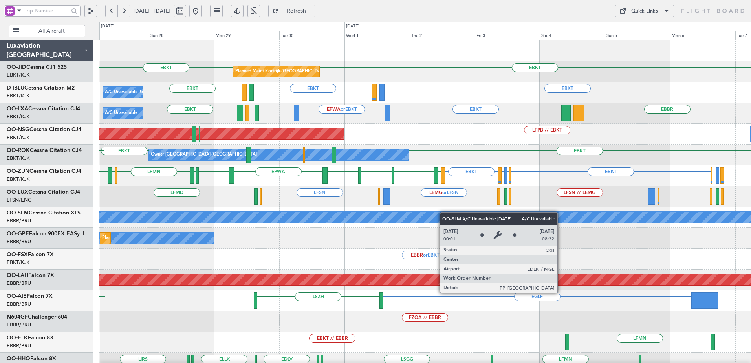
click at [316, 234] on div "Planned Maint Kortrijk-Wevelgem EBKT EBKT A/C Unavailable Kortrijk-Wevelgem EBK…" at bounding box center [424, 310] width 651 height 540
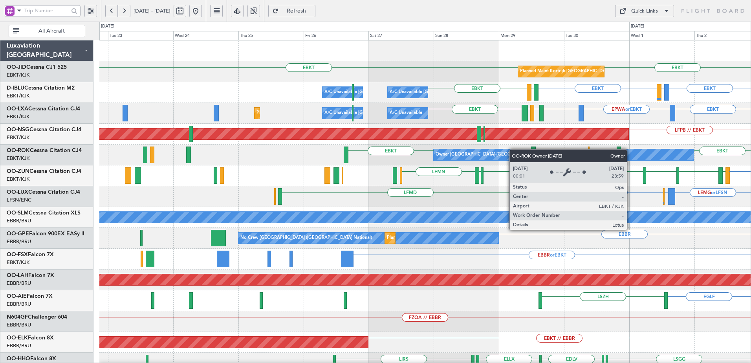
click at [565, 153] on div "Planned Maint Kortrijk-Wevelgem EBKT EBKT EBKT LFTH or EBKT EBKT LFTH EBKT A/C …" at bounding box center [424, 310] width 651 height 540
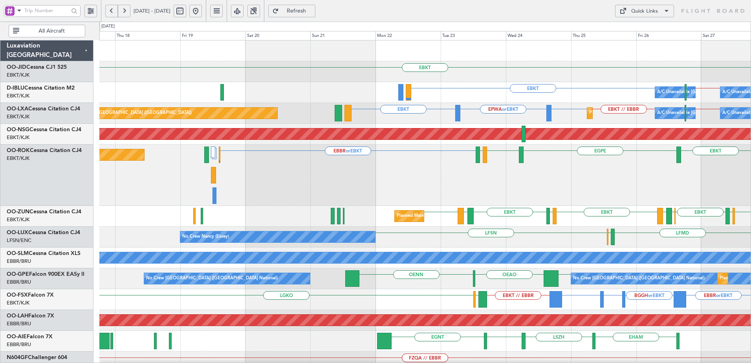
click at [460, 176] on div "EBBR or EBKT EBKT EGPE EBKT LFTH Planned Maint Paris (Le Bourget) Owner Kortrij…" at bounding box center [424, 175] width 651 height 61
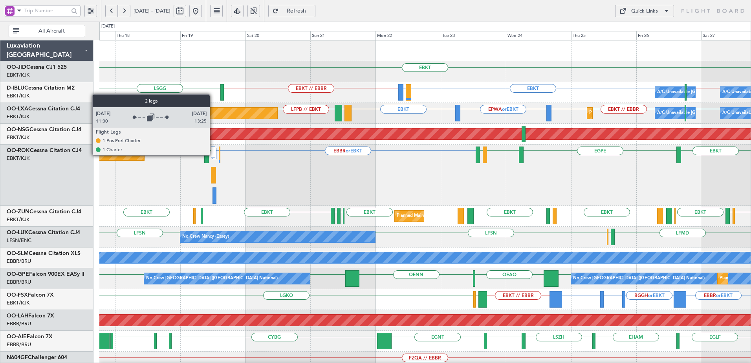
click at [213, 155] on div at bounding box center [213, 152] width 4 height 11
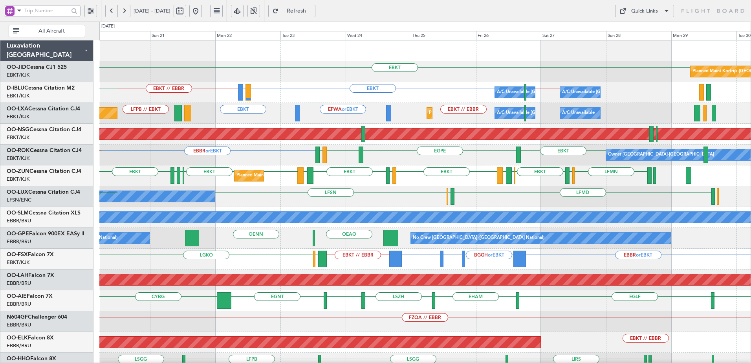
click at [241, 195] on div "LFSN LFMD ELLX No Crew Nancy (Essey) LFSN" at bounding box center [424, 196] width 651 height 21
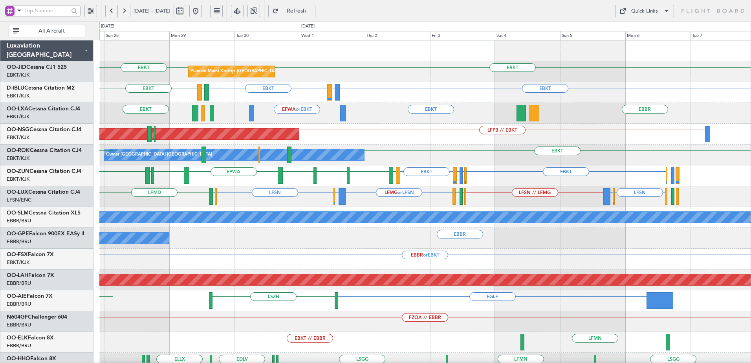
click at [453, 261] on div "Planned Maint Kortrijk-Wevelgem EBKT EBKT EBKT LFTH or EBKT EBKT LFTH EBKT A/C …" at bounding box center [424, 290] width 651 height 500
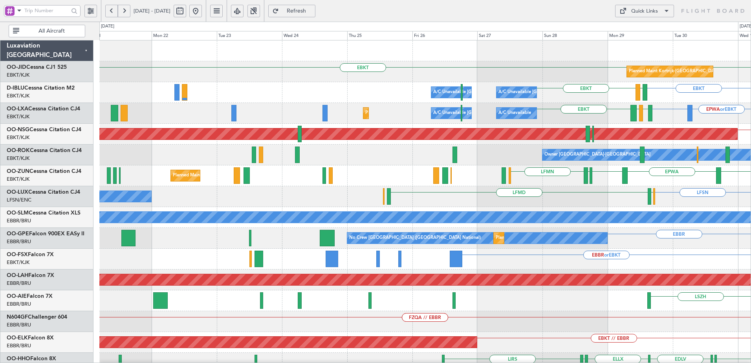
click at [582, 180] on div "EPWA EBKT LFPG LFMN Planned Maint Kortrijk-Wevelgem EBKT EGNV EBKT LEGE EBKT LF…" at bounding box center [424, 175] width 651 height 21
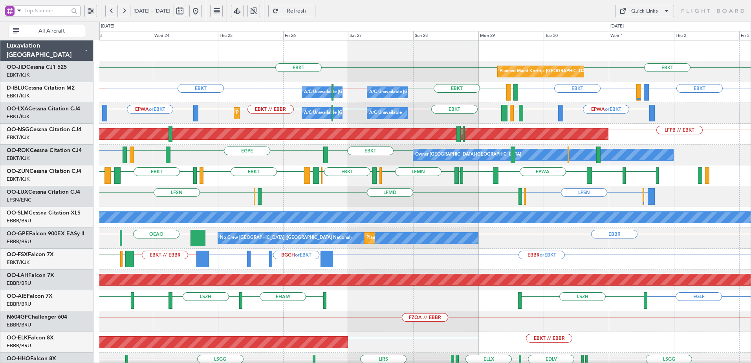
click at [469, 202] on div "EBBR or LFSN LFSN LFSN LFMD ELLX ELLX No Crew Nancy (Essey)" at bounding box center [424, 196] width 651 height 21
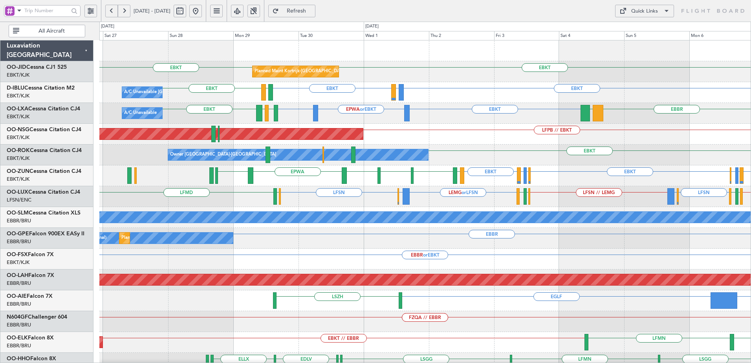
click at [475, 240] on div "Planned Maint Kortrijk-[GEOGRAPHIC_DATA] EBKT EBKT EBKT LFTH or EBKT EBKT LFTH …" at bounding box center [424, 310] width 651 height 540
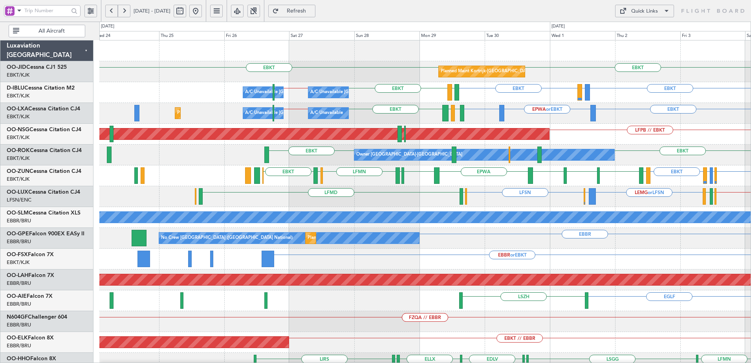
click at [355, 225] on div "Planned Maint Kortrijk-[GEOGRAPHIC_DATA] EBKT EBKT A/C Unavailable [GEOGRAPHIC_…" at bounding box center [424, 310] width 651 height 540
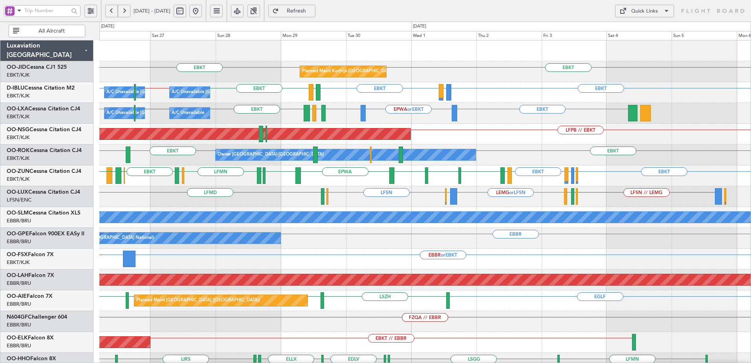
click at [380, 265] on div "EBKT EBKT Planned Maint [GEOGRAPHIC_DATA]-[GEOGRAPHIC_DATA] EBKT LFTH or EBKT E…" at bounding box center [424, 300] width 651 height 520
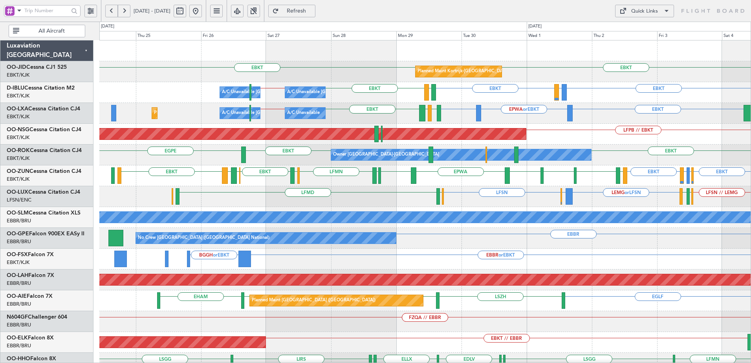
click at [427, 271] on div "Planned Maint Kortrijk-[GEOGRAPHIC_DATA] EBKT EBKT A/C Unavailable [GEOGRAPHIC_…" at bounding box center [424, 310] width 651 height 540
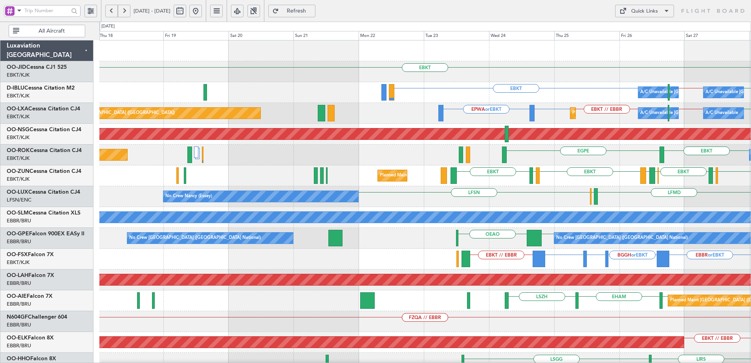
click at [603, 228] on div "EBKT Planned Maint [GEOGRAPHIC_DATA]-[GEOGRAPHIC_DATA] A/C Unavailable [GEOGRAP…" at bounding box center [424, 310] width 651 height 540
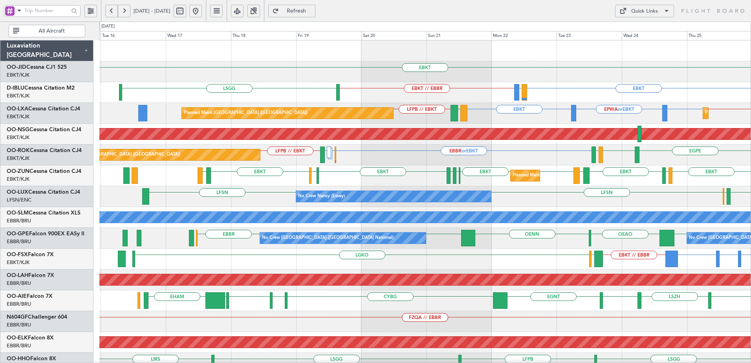
click at [343, 180] on div "EBKT EBKT // EBBR EBKT LIRQ or EBKT [GEOGRAPHIC_DATA] A/C Unavailable [GEOGRAPH…" at bounding box center [424, 331] width 651 height 582
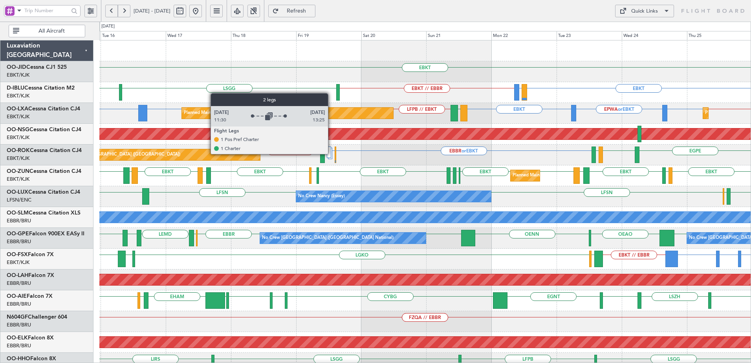
click at [332, 154] on div at bounding box center [330, 153] width 4 height 11
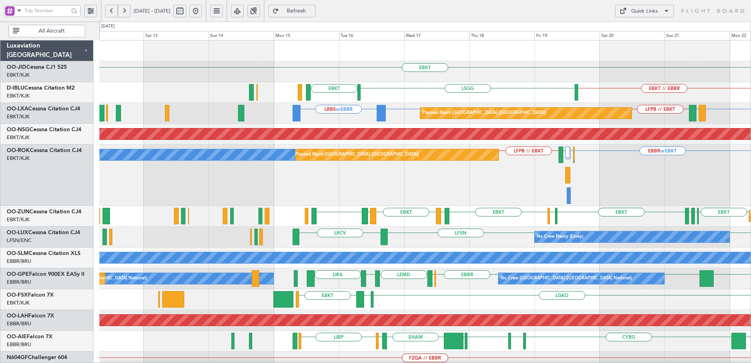
click at [677, 199] on div "EBBR or EBKT EDDL or EBKT LFMD LFPB // EBKT Planned Maint [GEOGRAPHIC_DATA] ([G…" at bounding box center [424, 175] width 651 height 61
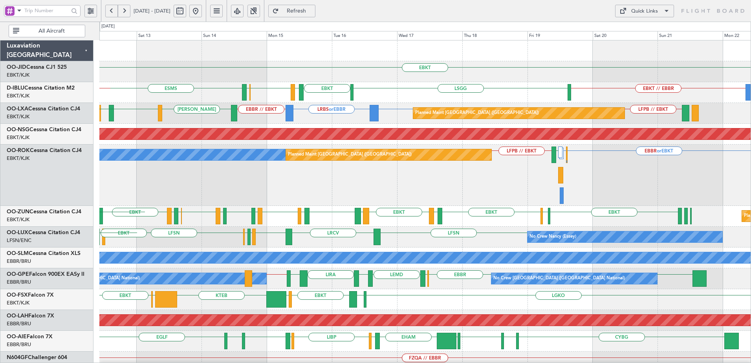
click at [226, 206] on div "EBKT EDDN LHPP ESMS [GEOGRAPHIC_DATA] EBKT LFMD EBKT EBOS EBKT // EBBR EBOS EBB…" at bounding box center [424, 341] width 651 height 603
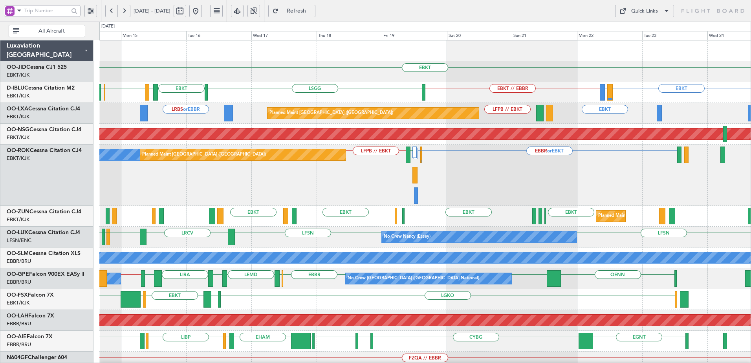
click at [471, 224] on div "EBKT EBKT // EBBR EBKT LIRQ or EBKT [GEOGRAPHIC_DATA] EBKT LFMD EBKT EBOS ESMS …" at bounding box center [424, 351] width 651 height 622
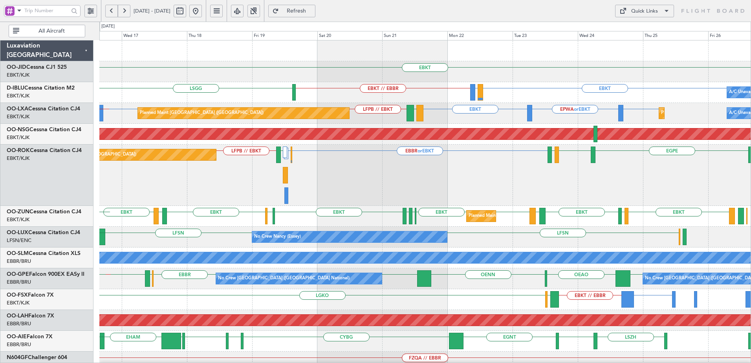
click at [417, 193] on div "Planned Maint [GEOGRAPHIC_DATA] ([GEOGRAPHIC_DATA]) EBBR or EBKT EDDL or EBKT L…" at bounding box center [424, 175] width 651 height 61
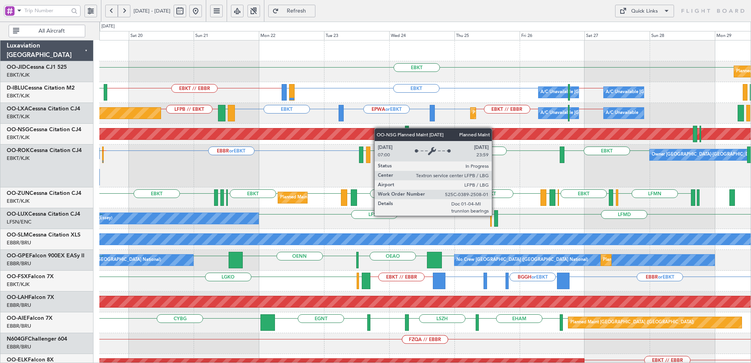
click at [245, 148] on div "EBKT Planned Maint [GEOGRAPHIC_DATA]-[GEOGRAPHIC_DATA] A/C Unavailable [GEOGRAP…" at bounding box center [424, 342] width 651 height 604
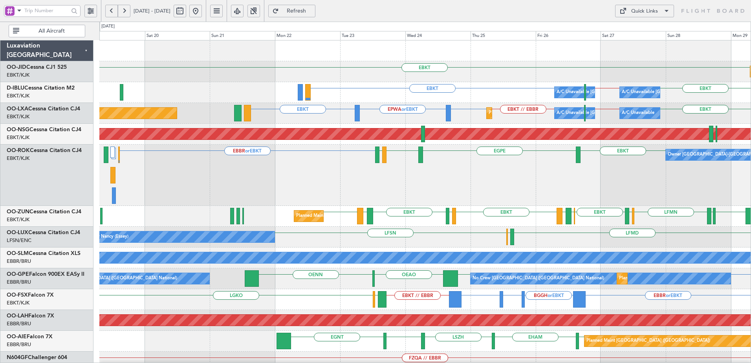
click at [662, 204] on div "Owner [GEOGRAPHIC_DATA]-[GEOGRAPHIC_DATA] EBBR or EBKT EBKT [GEOGRAPHIC_DATA] E…" at bounding box center [424, 175] width 651 height 61
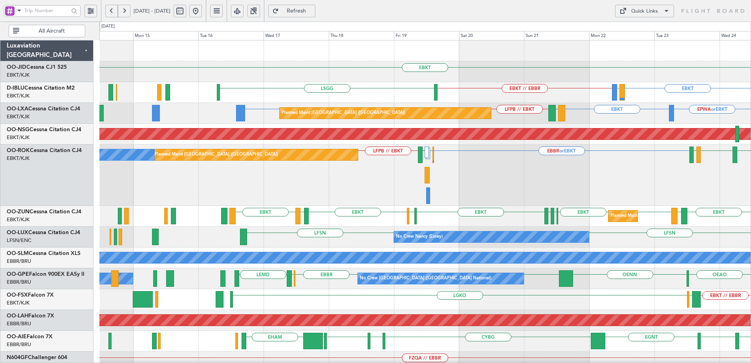
click at [434, 198] on div "Planned Maint [GEOGRAPHIC_DATA] ([GEOGRAPHIC_DATA]) EBBR or EBKT EDDL or EBKT L…" at bounding box center [424, 175] width 651 height 61
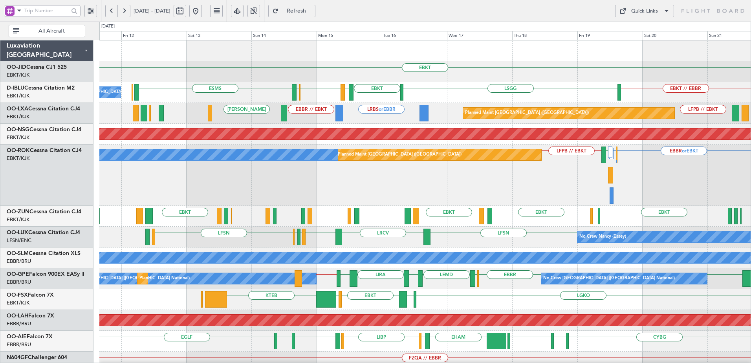
click at [553, 186] on div "Planned Maint [GEOGRAPHIC_DATA] ([GEOGRAPHIC_DATA]) A/C Unavailable [GEOGRAPHIC…" at bounding box center [424, 175] width 651 height 61
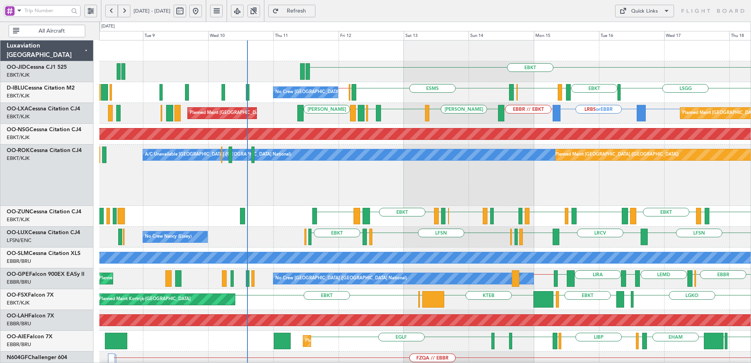
click at [543, 196] on div "Planned Maint [GEOGRAPHIC_DATA] ([GEOGRAPHIC_DATA]) A/C Unavailable [GEOGRAPHIC…" at bounding box center [424, 175] width 651 height 61
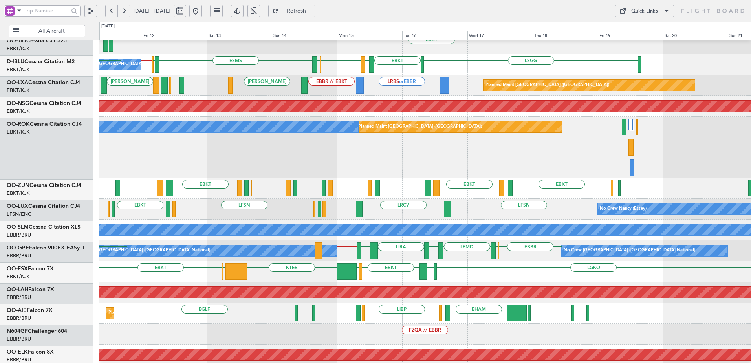
scroll to position [27, 0]
click at [333, 163] on div "Planned Maint [GEOGRAPHIC_DATA] ([GEOGRAPHIC_DATA]) A/C Unavailable [GEOGRAPHIC…" at bounding box center [424, 147] width 651 height 61
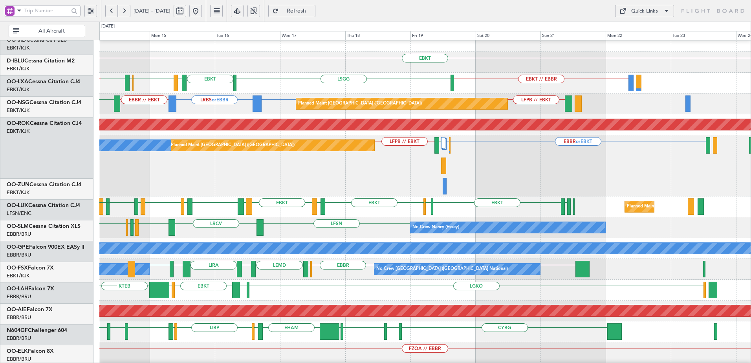
scroll to position [15, 0]
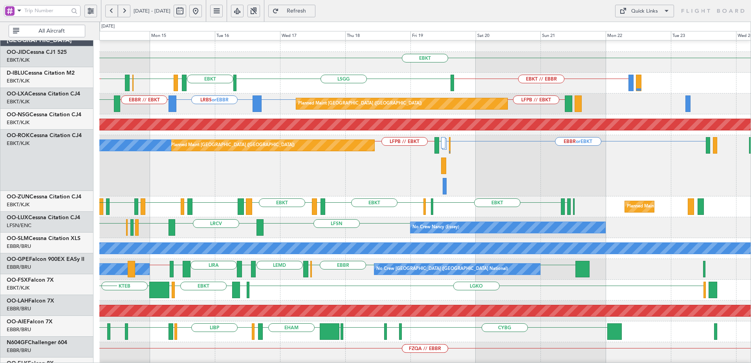
click at [378, 181] on div "Planned Maint [GEOGRAPHIC_DATA] ([GEOGRAPHIC_DATA]) A/C Unavailable [GEOGRAPHIC…" at bounding box center [424, 165] width 651 height 61
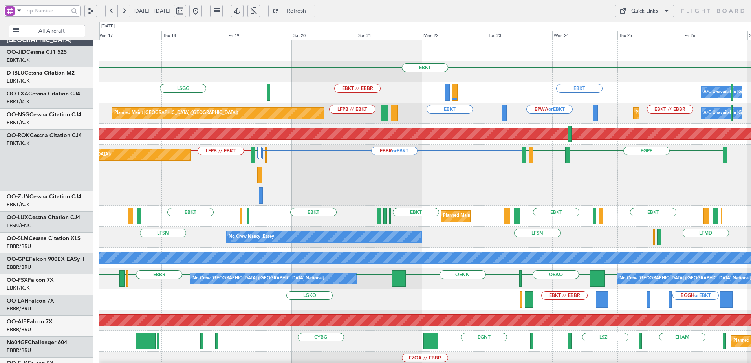
scroll to position [0, 0]
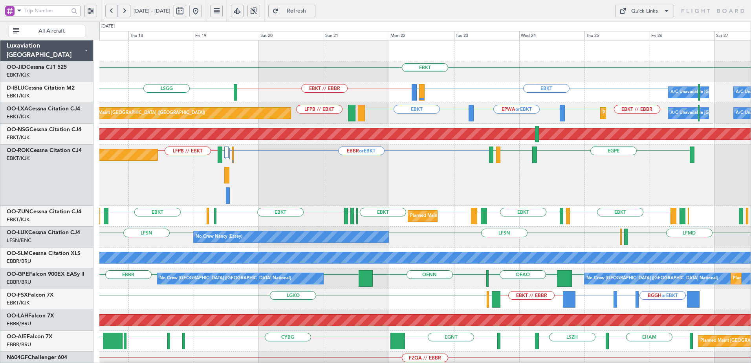
click at [461, 233] on div "No Crew [PERSON_NAME] ([PERSON_NAME]) LFSN LFSN LFMD ELLX LRCV" at bounding box center [424, 237] width 651 height 21
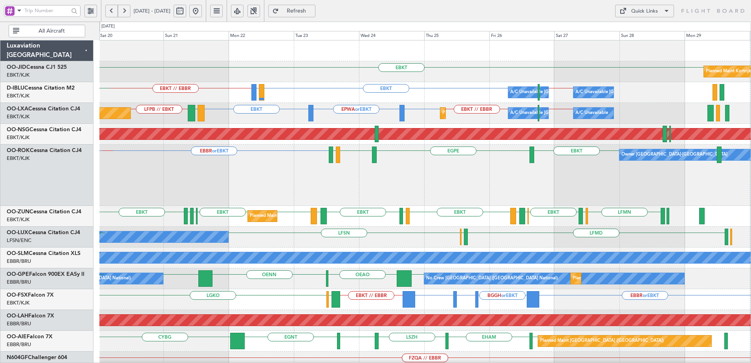
click at [254, 200] on div "EBBR or EBKT EBKT [GEOGRAPHIC_DATA] EBKT LFTH Owner [GEOGRAPHIC_DATA]-[GEOGRAPH…" at bounding box center [424, 175] width 651 height 61
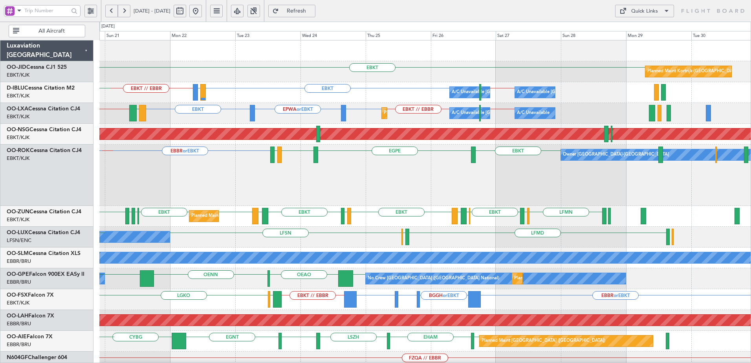
click at [315, 253] on div "EBKT Planned Maint [GEOGRAPHIC_DATA]-[GEOGRAPHIC_DATA] A/C Unavailable [GEOGRAP…" at bounding box center [424, 351] width 651 height 622
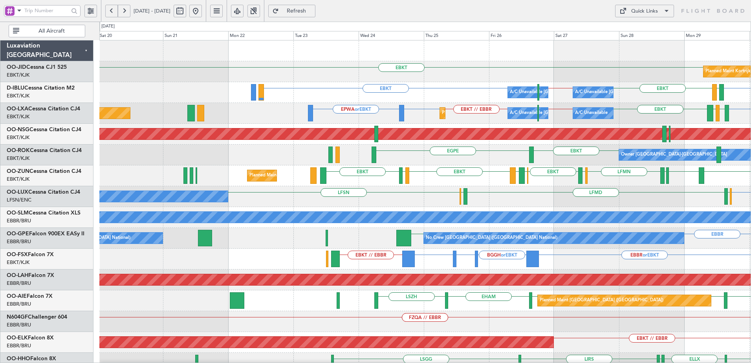
click at [505, 262] on div "EBKT Planned Maint [GEOGRAPHIC_DATA]-[GEOGRAPHIC_DATA] EBKT EBKT EBKT EBBR // E…" at bounding box center [424, 310] width 651 height 540
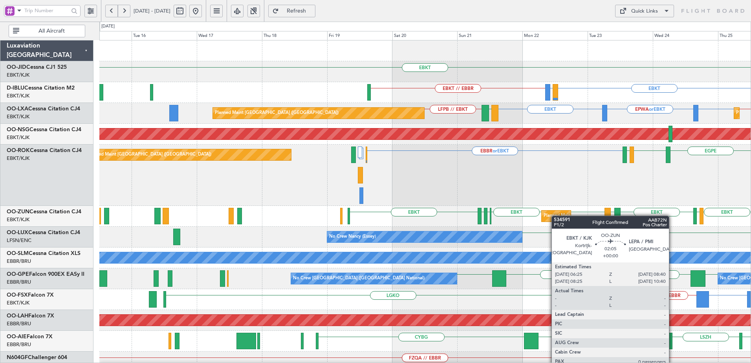
click at [651, 210] on div "EBKT EBKT // EBBR EBKT LIRQ or EBKT A/C Unavailable [GEOGRAPHIC_DATA] ([GEOGRAP…" at bounding box center [424, 330] width 651 height 581
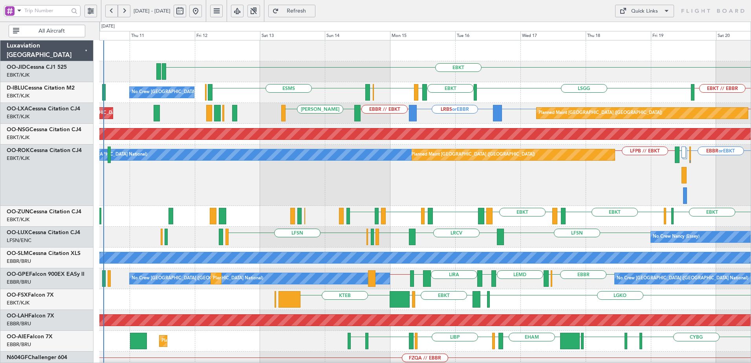
click at [459, 203] on div "EBBR or EBKT EDDL or EBKT LFMD LFPB // EBKT Planned Maint [GEOGRAPHIC_DATA] ([G…" at bounding box center [424, 175] width 651 height 61
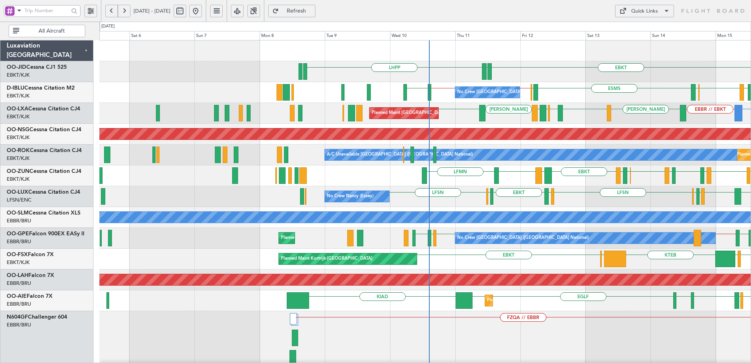
click at [506, 191] on div "EBKT EDDN LHPP ESMS LFMD EBKT EBOS EBOS EBBR // EBKT EBKT // EBBR [GEOGRAPHIC_D…" at bounding box center [424, 350] width 651 height 620
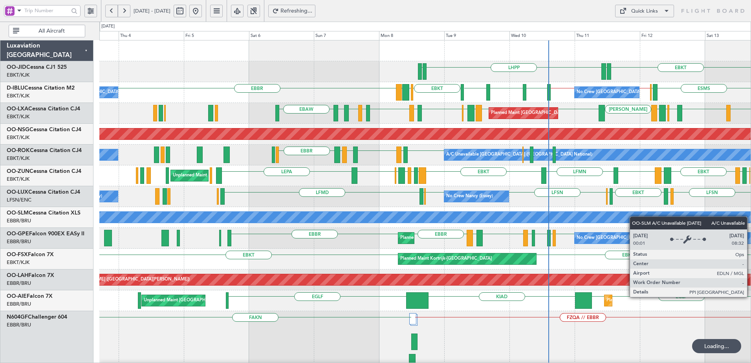
click at [751, 216] on html "[DATE] - [DATE] Refreshing... Quick Links All Aircraft EBKT EDDN LHPP EDDN No C…" at bounding box center [375, 181] width 751 height 363
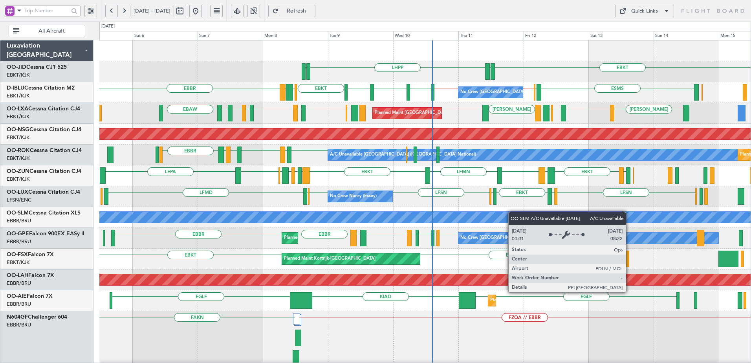
click at [398, 218] on div "EBKT EDDN LHPP EDDN ESMS [GEOGRAPHIC_DATA] EBOS EBBR // EBKT EBKT // EBBR [GEOG…" at bounding box center [424, 350] width 651 height 620
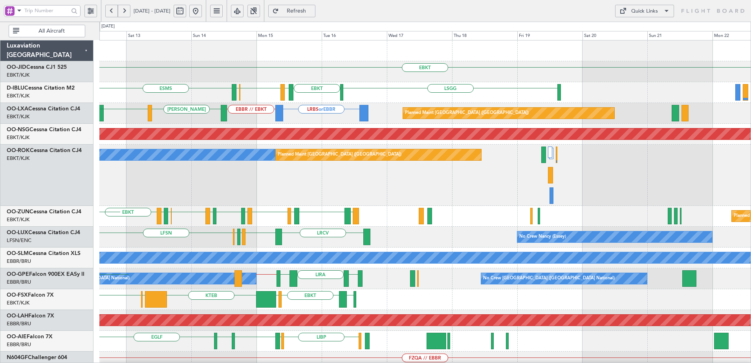
click at [305, 219] on div "EBKT EDDN LHPP [GEOGRAPHIC_DATA] ESMS EBKT LFMD EBKT EBOS No Crew [GEOGRAPHIC_D…" at bounding box center [424, 341] width 651 height 603
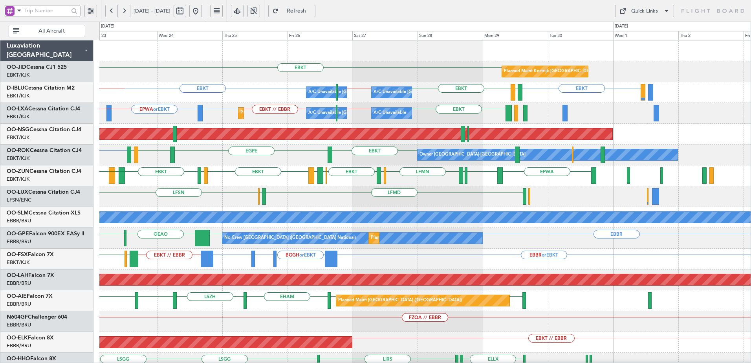
click at [387, 197] on div "Planned Maint Kortrijk-[GEOGRAPHIC_DATA] EBKT A/C Unavailable [GEOGRAPHIC_DATA]…" at bounding box center [424, 310] width 651 height 540
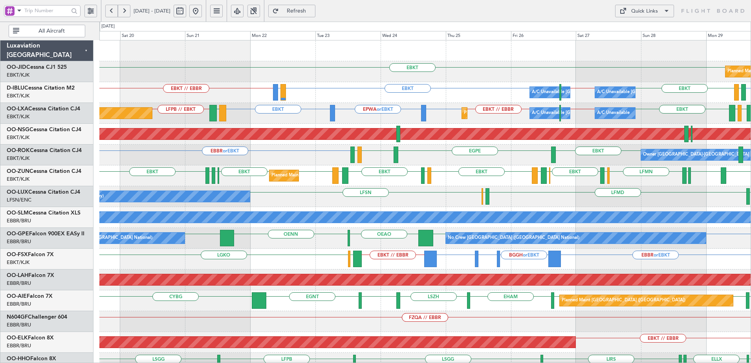
click at [459, 212] on div "Planned Maint Kortrijk-[GEOGRAPHIC_DATA] EBKT A/C Unavailable [GEOGRAPHIC_DATA]…" at bounding box center [424, 310] width 651 height 540
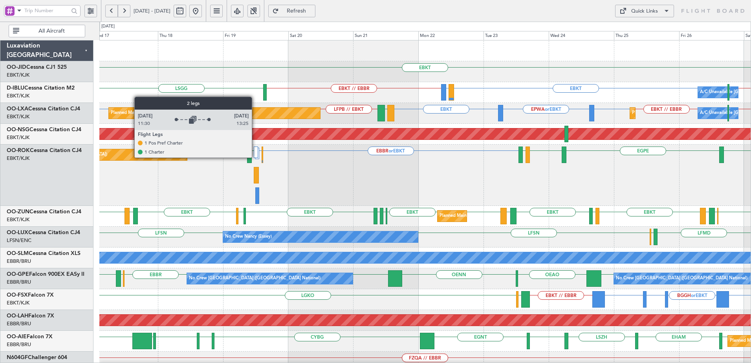
click at [255, 156] on div at bounding box center [256, 152] width 4 height 11
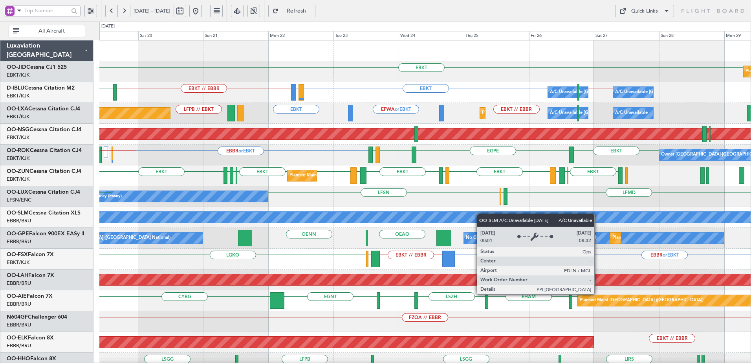
click at [240, 224] on div "A/C Unavailable [GEOGRAPHIC_DATA]" at bounding box center [424, 217] width 651 height 21
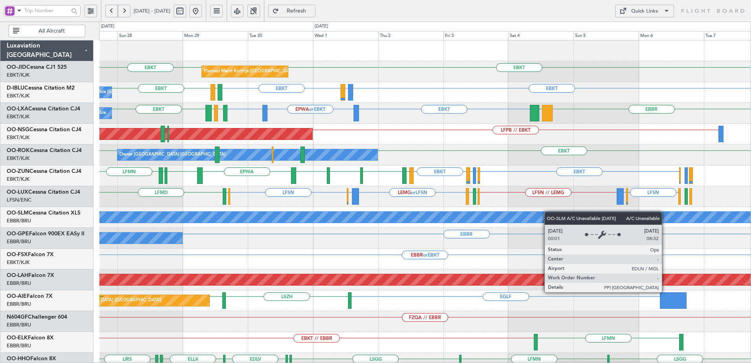
click at [512, 216] on div "Planned Maint Kortrijk-[GEOGRAPHIC_DATA] EBKT EBKT A/C Unavailable [GEOGRAPHIC_…" at bounding box center [424, 290] width 651 height 500
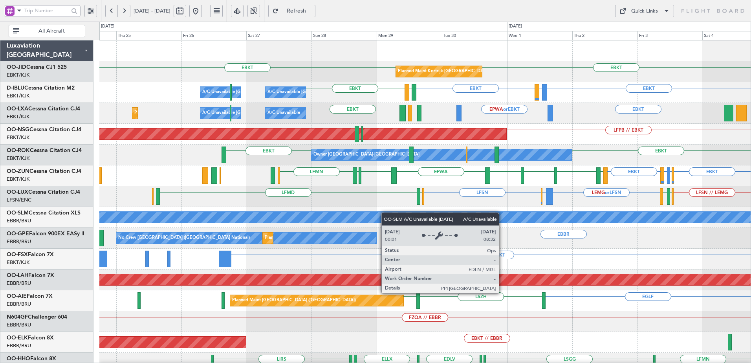
click at [467, 224] on div "EBKT EBKT Planned Maint [GEOGRAPHIC_DATA]-[GEOGRAPHIC_DATA] EBKT LFTH or EBKT E…" at bounding box center [424, 310] width 651 height 540
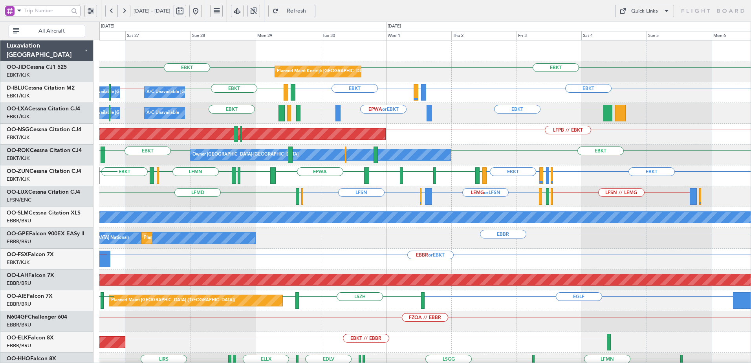
click at [436, 207] on div "Planned Maint Kortrijk-[GEOGRAPHIC_DATA] EBKT EBKT A/C Unavailable [GEOGRAPHIC_…" at bounding box center [424, 310] width 651 height 540
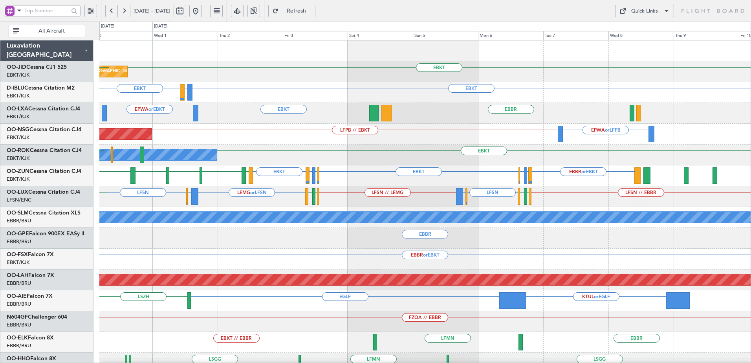
click at [383, 242] on div "EBKT Planned Maint [GEOGRAPHIC_DATA]-[GEOGRAPHIC_DATA] EBKT EBKT LFTH or EBKT E…" at bounding box center [424, 290] width 651 height 500
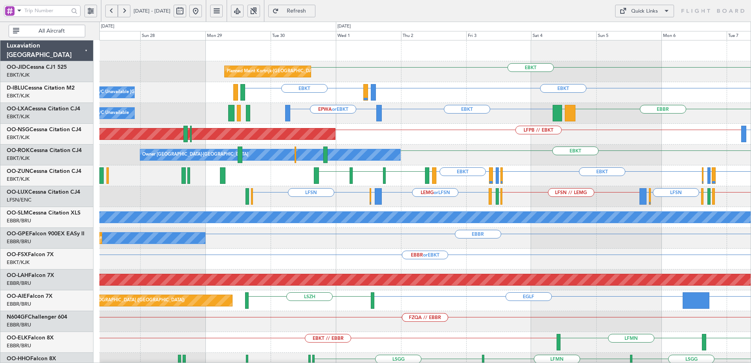
click at [563, 251] on div "EBKT Planned Maint [GEOGRAPHIC_DATA]-[GEOGRAPHIC_DATA] EBKT LFTH or EBKT EBKT A…" at bounding box center [424, 290] width 651 height 500
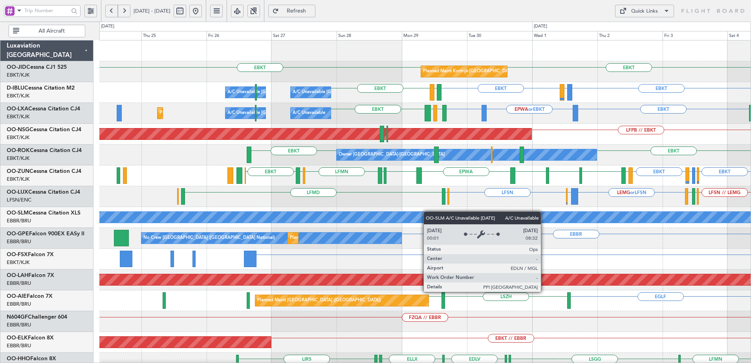
click at [491, 211] on div "Planned Maint Kortrijk-[GEOGRAPHIC_DATA] EBKT EBKT A/C Unavailable [GEOGRAPHIC_…" at bounding box center [424, 310] width 651 height 540
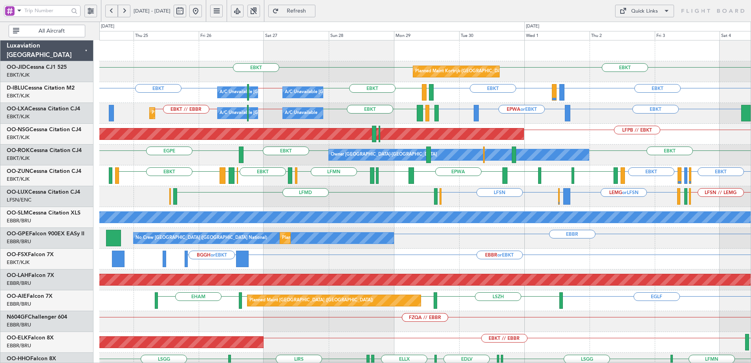
click at [532, 198] on div "LEMG or LFSN EBBR or LFSN LFSN LFSN // LEMG ELLX LFMD LFPB LFMN EBBR or LFSN LF…" at bounding box center [424, 196] width 651 height 21
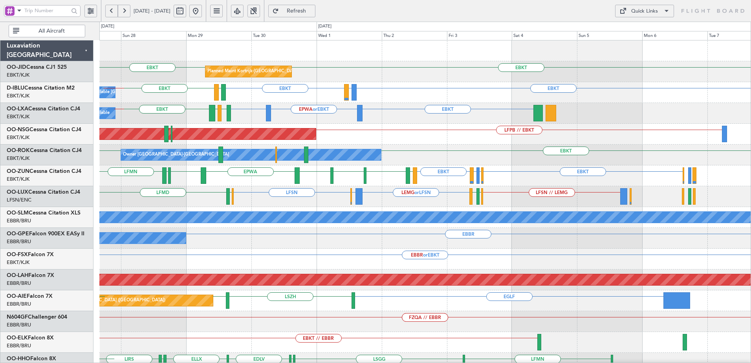
click at [456, 230] on div "Planned Maint Kortrijk-[GEOGRAPHIC_DATA] EBKT EBKT A/C Unavailable [GEOGRAPHIC_…" at bounding box center [424, 290] width 651 height 500
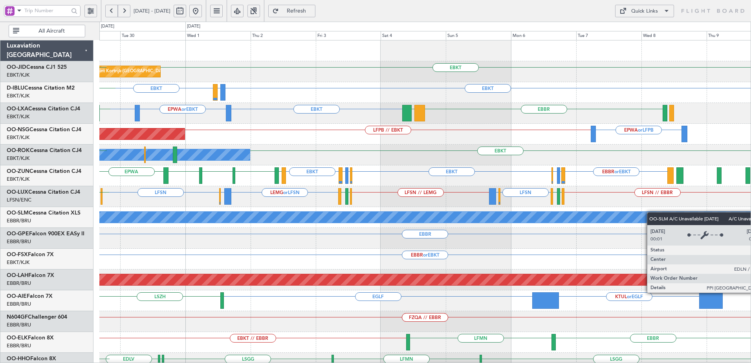
click at [525, 222] on div "Planned Maint Kortrijk-[GEOGRAPHIC_DATA] EBKT EBKT EBKT LFTH or EBKT EBKT EBKT …" at bounding box center [424, 290] width 651 height 500
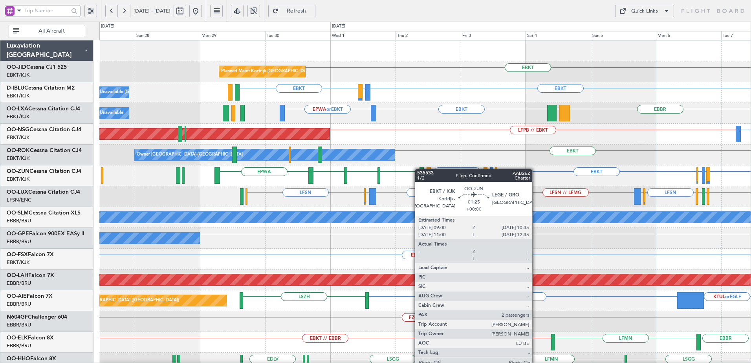
click at [422, 170] on div "Planned Maint Kortrijk-[GEOGRAPHIC_DATA] EBKT EBKT LFTH or EBKT EBKT A/C Unavai…" at bounding box center [424, 310] width 651 height 540
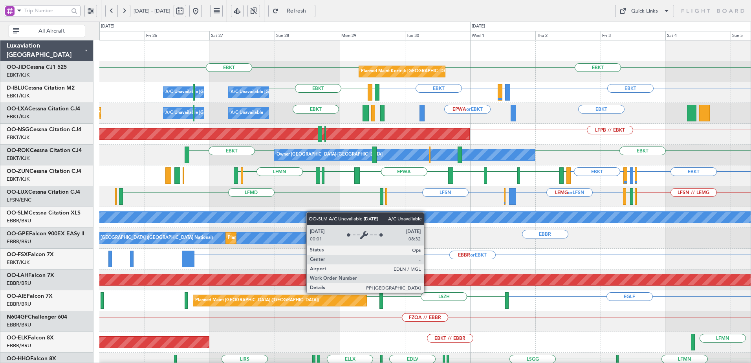
click at [422, 224] on div "Planned Maint Kortrijk-[GEOGRAPHIC_DATA] EBKT EBKT A/C Unavailable [GEOGRAPHIC_…" at bounding box center [424, 310] width 651 height 540
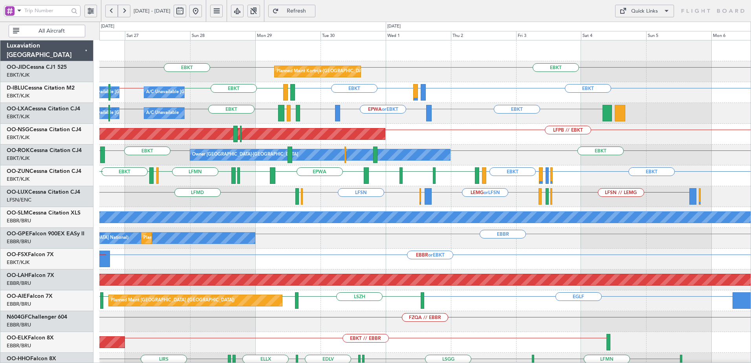
click at [357, 251] on div "Planned Maint Kortrijk-[GEOGRAPHIC_DATA] EBKT EBKT A/C Unavailable [GEOGRAPHIC_…" at bounding box center [424, 310] width 651 height 540
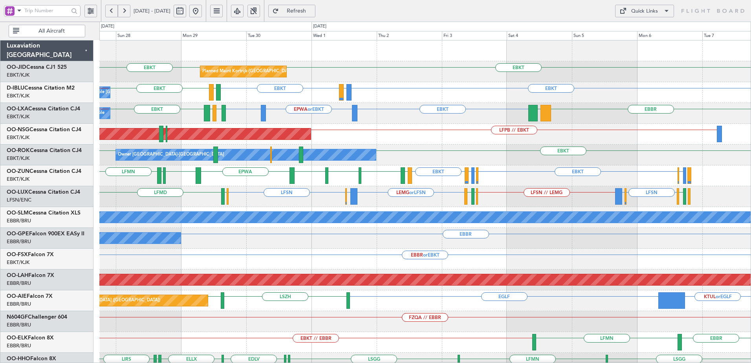
click at [528, 240] on div "Planned Maint Kortrijk-[GEOGRAPHIC_DATA] EBKT EBKT A/C Unavailable [GEOGRAPHIC_…" at bounding box center [424, 290] width 651 height 500
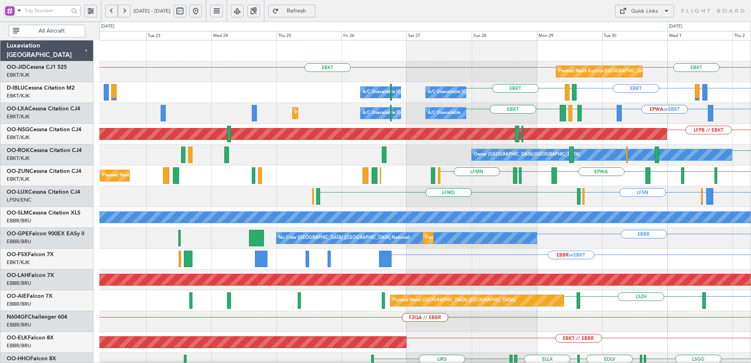
click at [623, 245] on div "EBKT EBKT Planned Maint [GEOGRAPHIC_DATA]-[GEOGRAPHIC_DATA] EBKT LFTH or EBKT E…" at bounding box center [424, 310] width 651 height 540
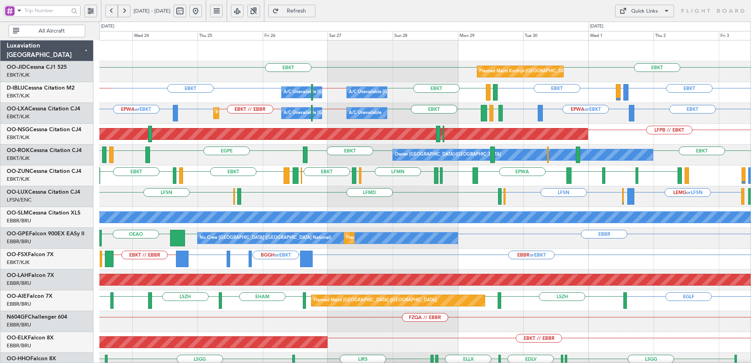
click at [258, 167] on div "EBKT Planned Maint [GEOGRAPHIC_DATA]-[GEOGRAPHIC_DATA] EBKT A/C Unavailable [GE…" at bounding box center [424, 310] width 651 height 540
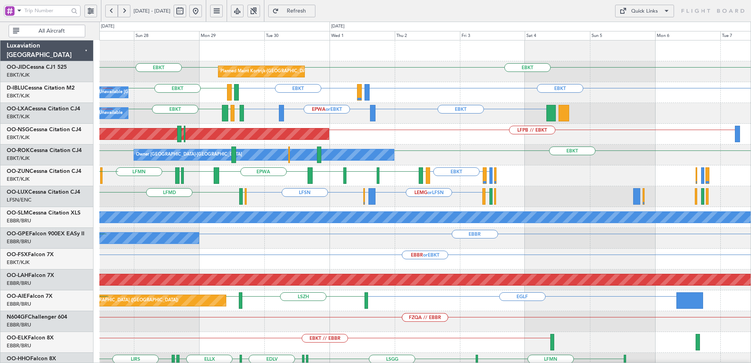
click at [447, 227] on div "Planned Maint Kortrijk-[GEOGRAPHIC_DATA] EBKT EBKT A/C Unavailable [GEOGRAPHIC_…" at bounding box center [424, 310] width 651 height 540
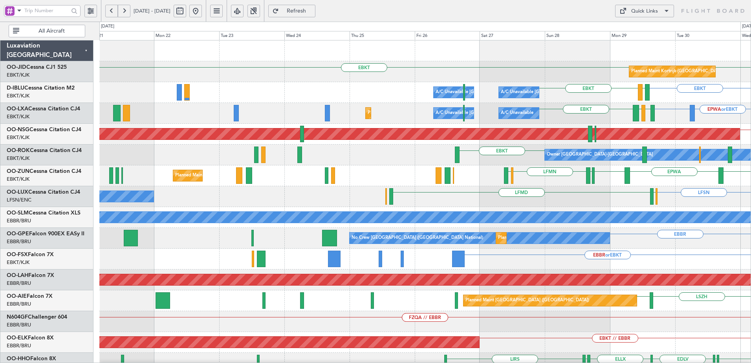
click at [544, 211] on div "Planned Maint Kortrijk-[GEOGRAPHIC_DATA] EBKT EBKT A/C Unavailable [GEOGRAPHIC_…" at bounding box center [424, 310] width 651 height 540
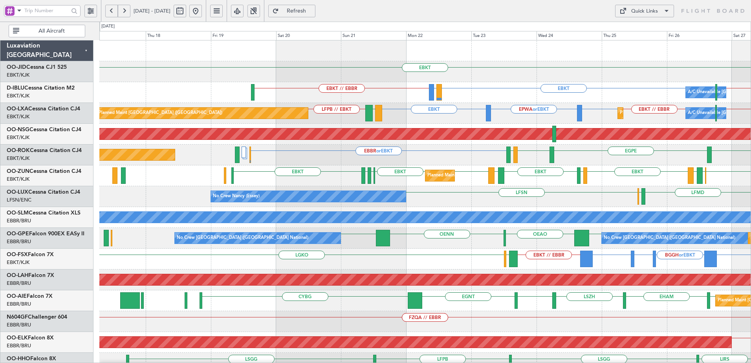
click at [482, 204] on div "EBKT Planned Maint [GEOGRAPHIC_DATA]-[GEOGRAPHIC_DATA] A/C Unavailable [GEOGRAP…" at bounding box center [424, 310] width 651 height 540
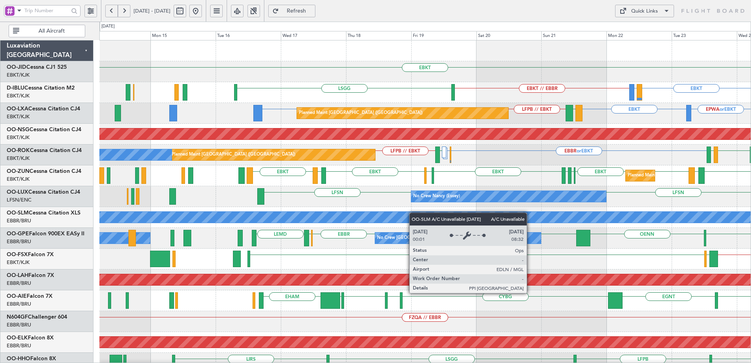
click at [379, 221] on div "EBKT EBKT // EBBR [GEOGRAPHIC_DATA] LIRQ or EBKT EBKT A/C Unavailable [GEOGRAPH…" at bounding box center [424, 331] width 651 height 582
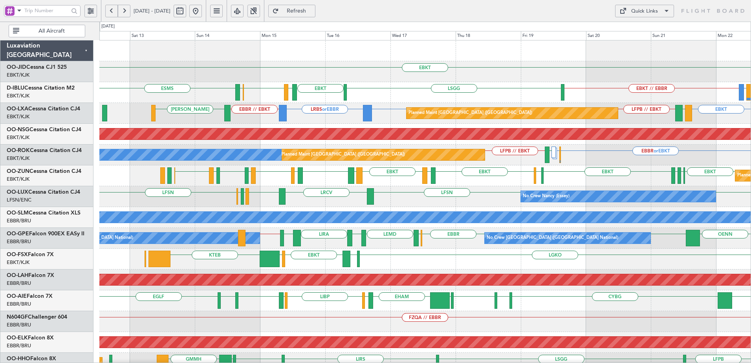
click at [270, 193] on div "EBKT LIRQ or EBKT EBKT // EBBR ESMS [GEOGRAPHIC_DATA] EBKT LFMD EBKT EBOS No Cr…" at bounding box center [424, 331] width 651 height 582
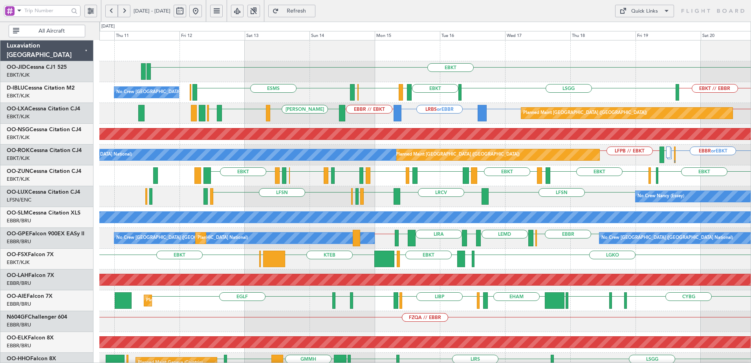
click at [391, 205] on div "EBKT EBKT // EBBR ESMS [GEOGRAPHIC_DATA] EBKT LFMD EBKT EBOS No Crew [GEOGRAPHI…" at bounding box center [424, 310] width 651 height 541
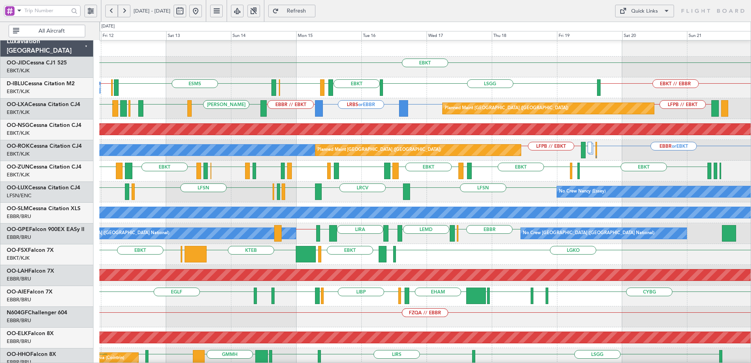
click at [115, 205] on div "A/C Unavailable [GEOGRAPHIC_DATA]" at bounding box center [424, 212] width 651 height 21
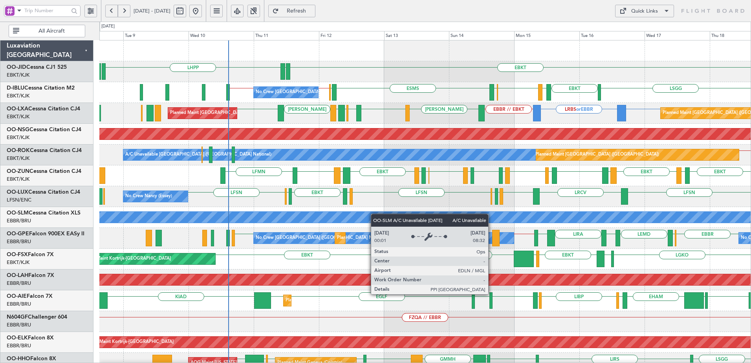
click at [433, 220] on div "EBKT EDDN LHPP No Crew [GEOGRAPHIC_DATA] (Brussels National) ESMS EBOS EBBR // …" at bounding box center [424, 331] width 651 height 583
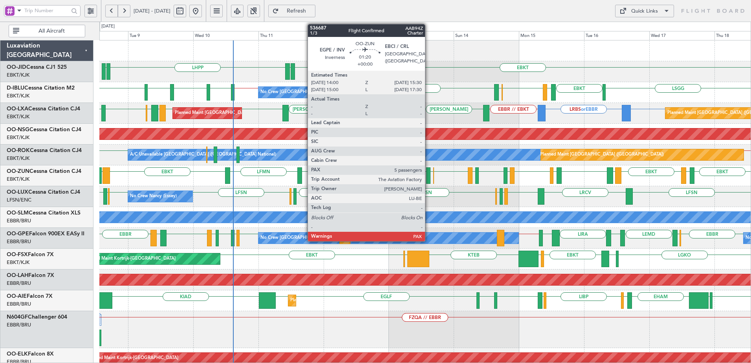
click at [429, 177] on div at bounding box center [428, 175] width 4 height 17
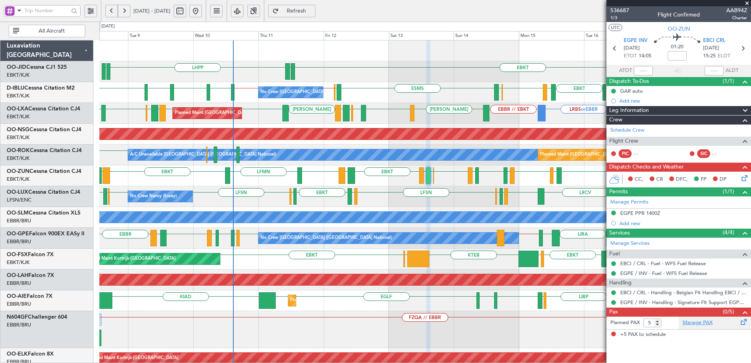
click at [696, 323] on link "Manage PAX" at bounding box center [698, 323] width 30 height 8
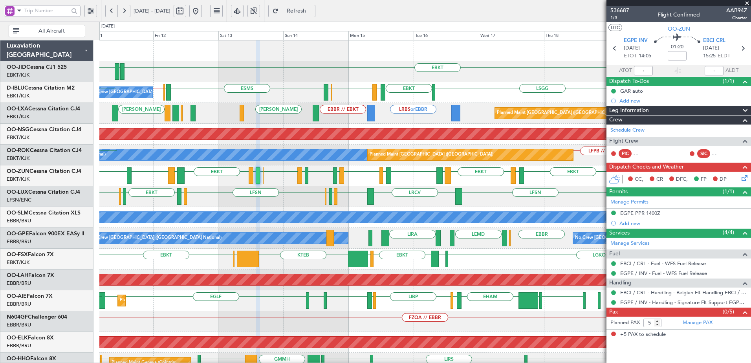
click at [273, 193] on div "EBKT [GEOGRAPHIC_DATA] LFSN LFSN LRCV LFSN LFMN LFPB LFSN LFMD No Crew [PERSON_…" at bounding box center [424, 196] width 651 height 21
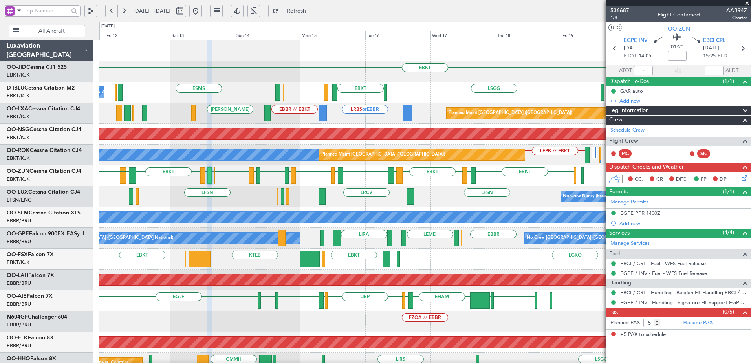
click at [285, 199] on div "EBKT LFSN LRCV LFSN LFMN LFPB LFSN LFMD No Crew [PERSON_NAME] ([PERSON_NAME]) […" at bounding box center [424, 196] width 651 height 21
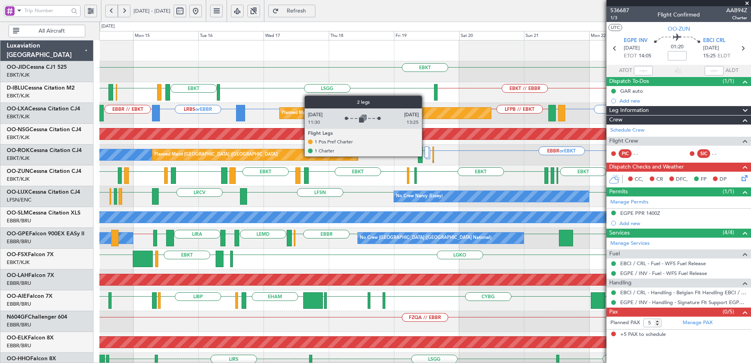
click at [426, 156] on div at bounding box center [427, 152] width 4 height 11
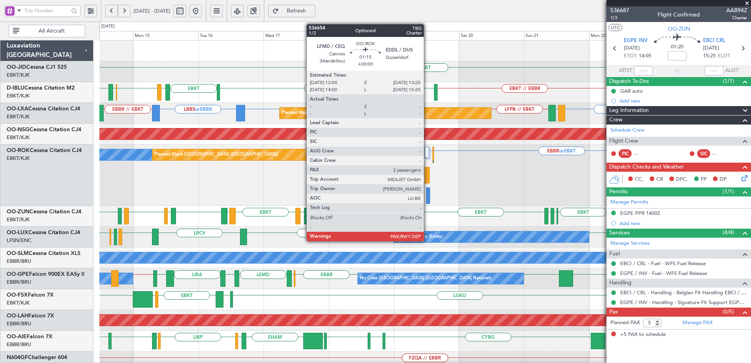
click at [427, 195] on div at bounding box center [428, 195] width 4 height 17
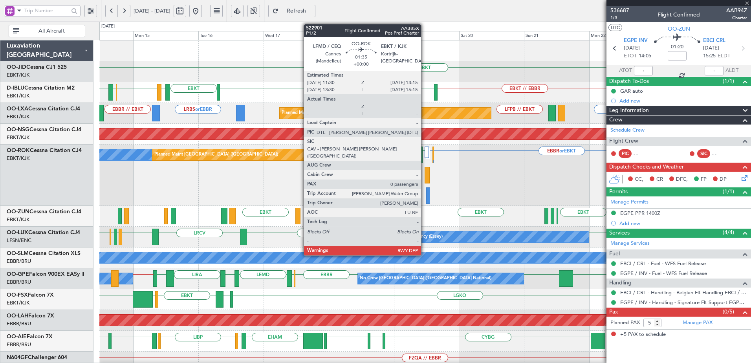
type input "2"
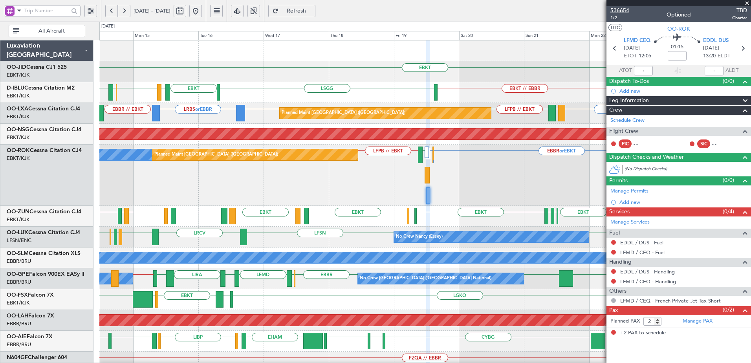
click at [613, 9] on span "536654" at bounding box center [620, 10] width 19 height 8
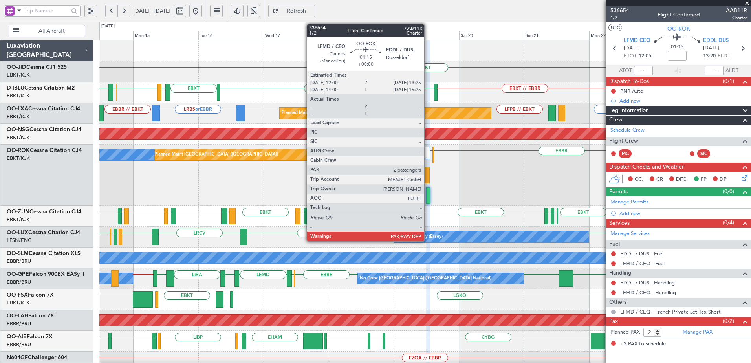
click at [427, 200] on div at bounding box center [428, 195] width 4 height 17
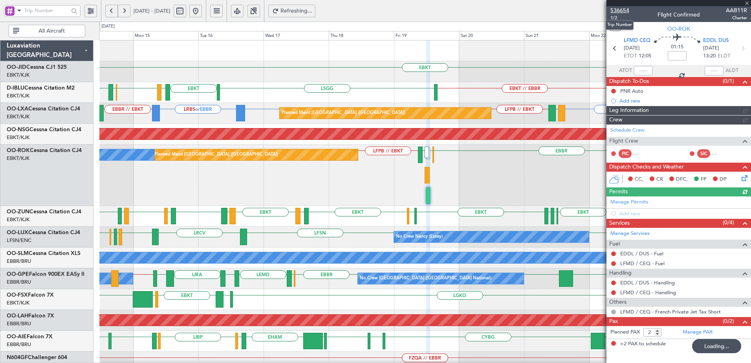
click at [624, 9] on span "536654" at bounding box center [620, 10] width 19 height 8
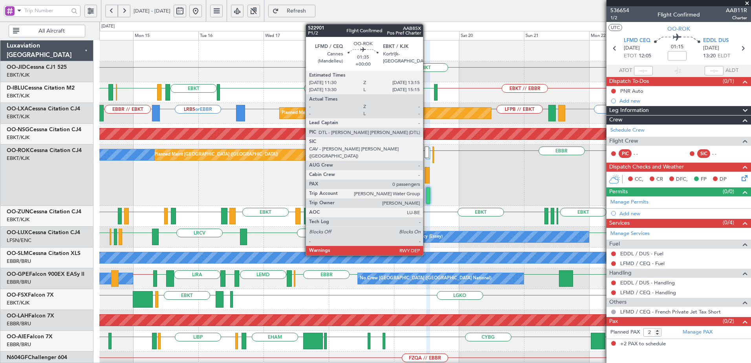
click at [427, 174] on div at bounding box center [427, 175] width 5 height 17
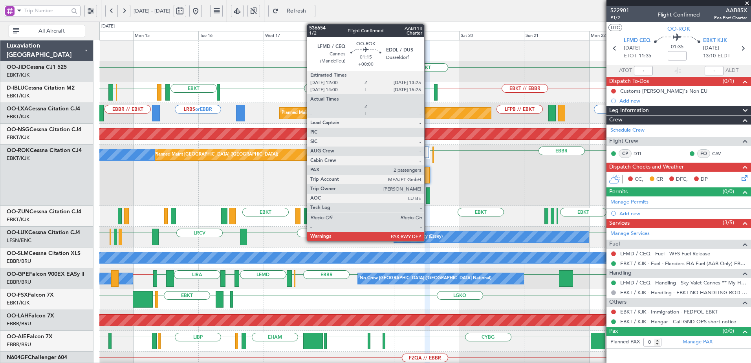
click at [428, 199] on div at bounding box center [428, 195] width 4 height 17
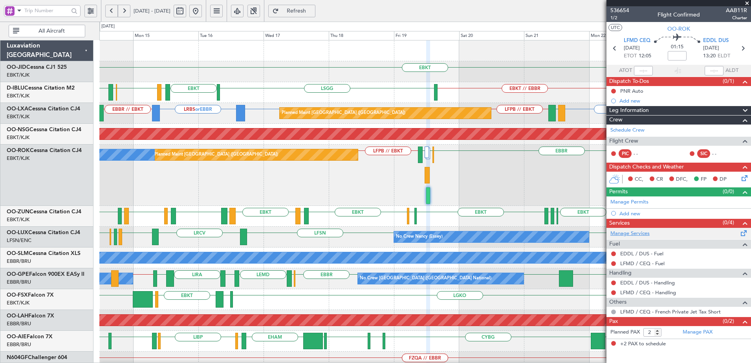
click at [631, 234] on link "Manage Services" at bounding box center [630, 234] width 39 height 8
click at [641, 293] on link "LFMD / CEQ - Handling" at bounding box center [648, 292] width 56 height 7
click at [658, 284] on link "EDDL / DUS - Handling" at bounding box center [647, 282] width 55 height 7
click at [312, 10] on span "Refresh" at bounding box center [297, 11] width 32 height 6
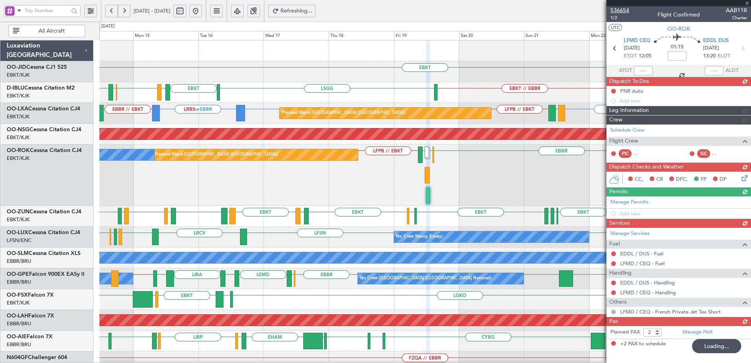
click at [616, 8] on span "536654" at bounding box center [620, 10] width 19 height 8
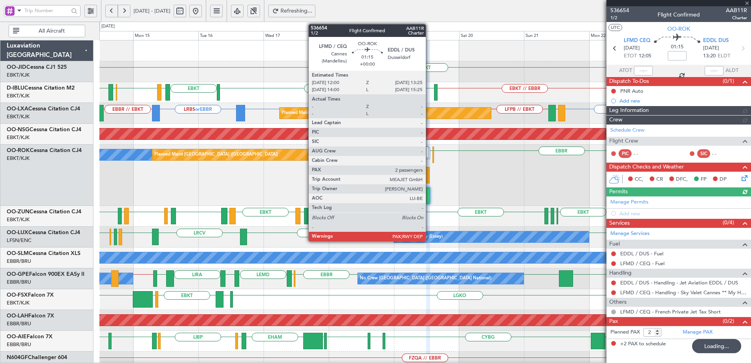
click at [427, 196] on div "A/C Unavailable Brussels (Brussels National) Planned Maint Paris (Le Bourget) E…" at bounding box center [424, 175] width 651 height 61
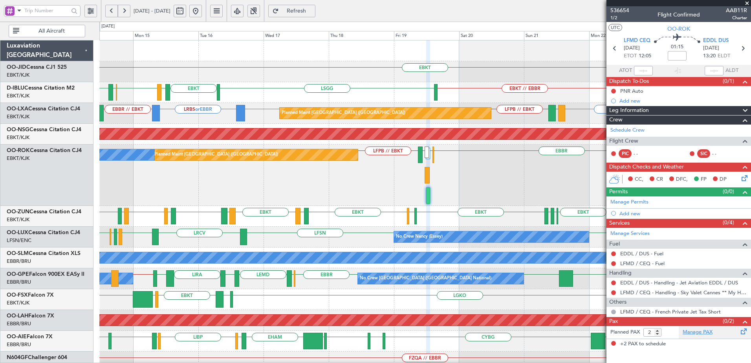
click at [701, 333] on link "Manage PAX" at bounding box center [698, 332] width 30 height 8
click at [305, 10] on button "Refresh" at bounding box center [291, 11] width 47 height 13
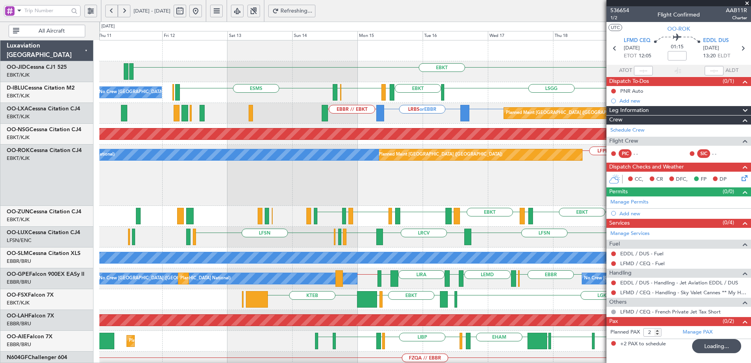
click at [426, 222] on div "EBKT EBKT // EBBR LSGG ESMS EBKT LFMD EBKT EBOS No Crew Brussels (Brussels Nati…" at bounding box center [424, 331] width 651 height 582
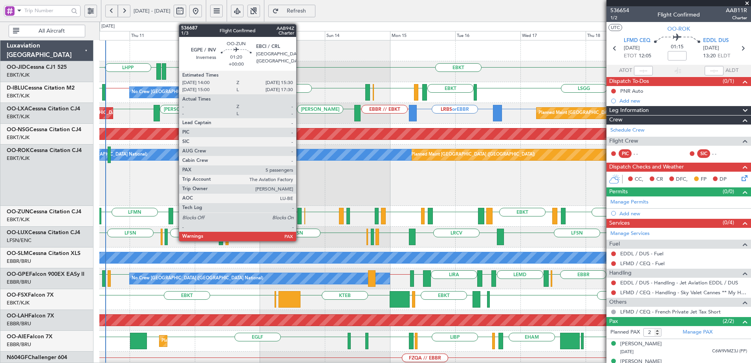
click at [300, 217] on div at bounding box center [299, 216] width 4 height 17
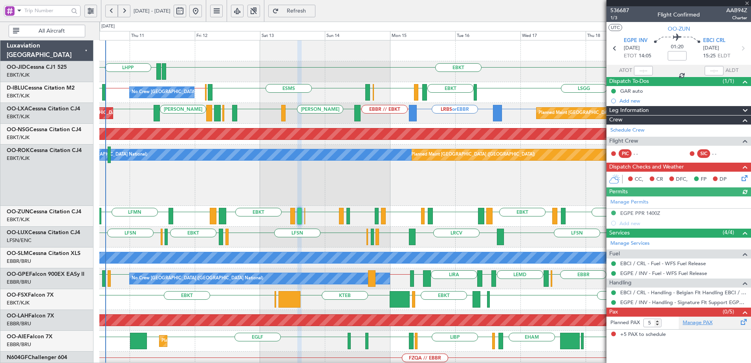
click at [701, 324] on link "Manage PAX" at bounding box center [698, 323] width 30 height 8
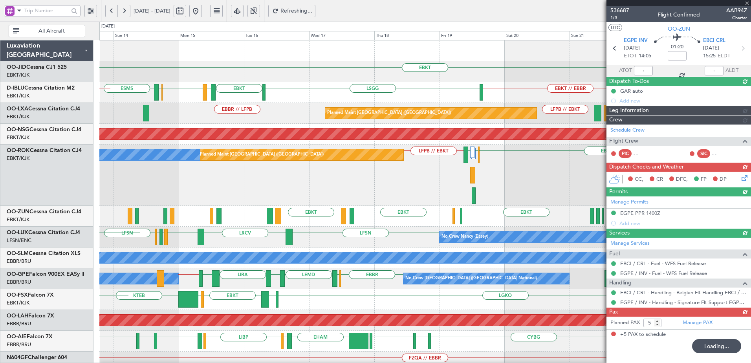
click at [200, 185] on div "EBBR EDDL LFMD LFMD LFPB // EBKT Planned Maint Paris (Le Bourget) A/C Unavailab…" at bounding box center [424, 175] width 651 height 61
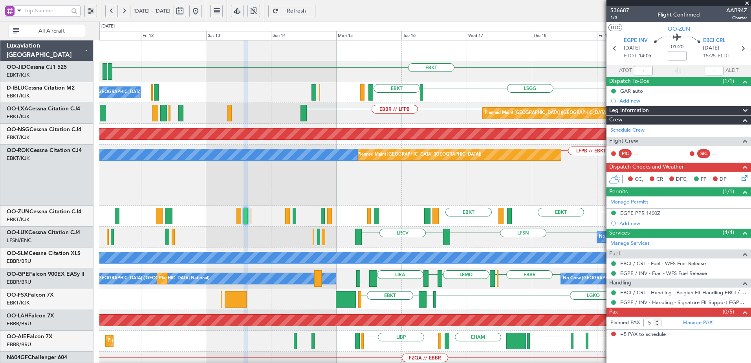
click at [546, 233] on div "EBKT EBKT // EBBR LSGG EBKT No Crew Brussels (Brussels National) LIRQ or EBKT E…" at bounding box center [424, 331] width 651 height 582
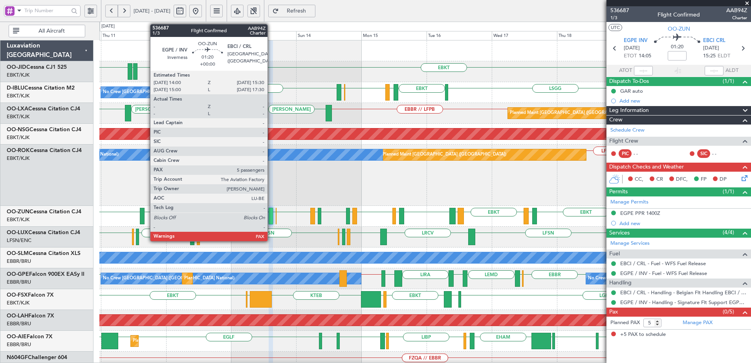
click at [271, 217] on div at bounding box center [271, 216] width 4 height 17
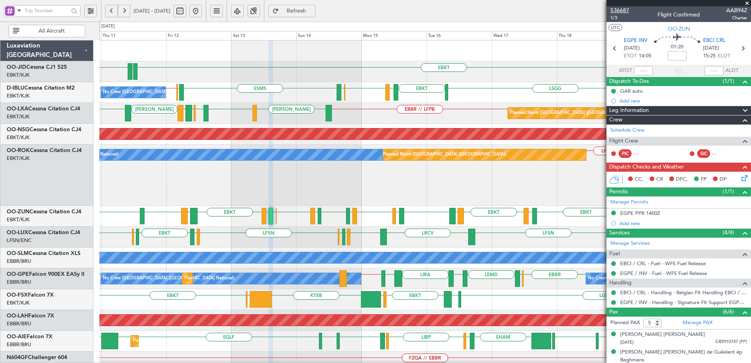
click at [621, 11] on span "536687" at bounding box center [620, 10] width 19 height 8
click at [635, 198] on link "Manage Permits" at bounding box center [630, 202] width 38 height 8
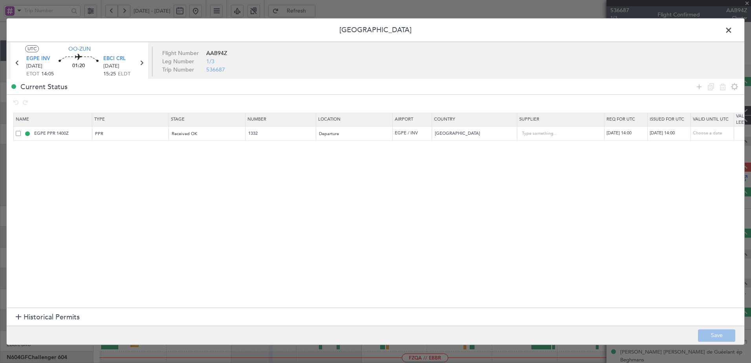
click at [733, 28] on span at bounding box center [733, 32] width 0 height 16
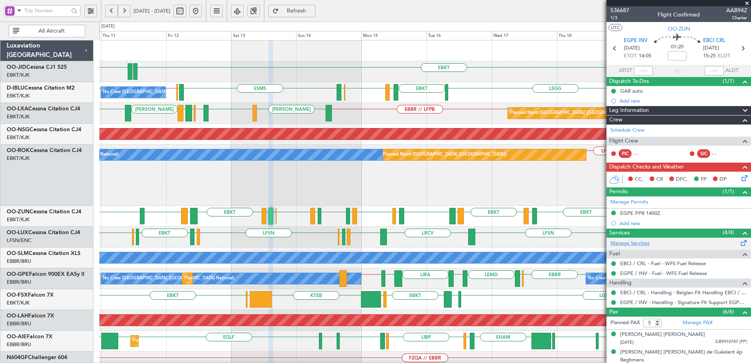
click at [635, 242] on link "Manage Services" at bounding box center [630, 244] width 39 height 8
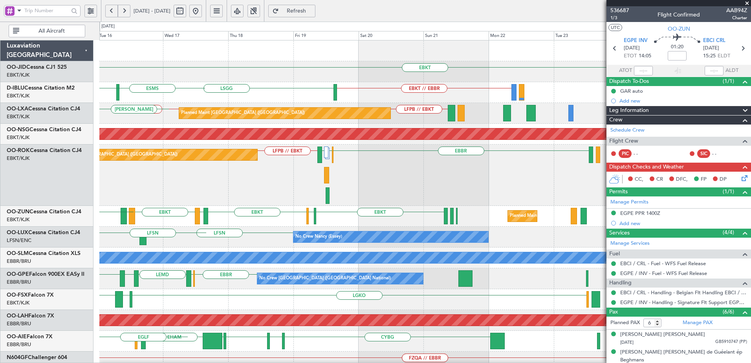
click at [85, 209] on div "EBKT EBKT // EBBR LSGG EBKT EBOS EBKT LFMD A/C Unavailable Brussels (Brussels N…" at bounding box center [375, 192] width 751 height 341
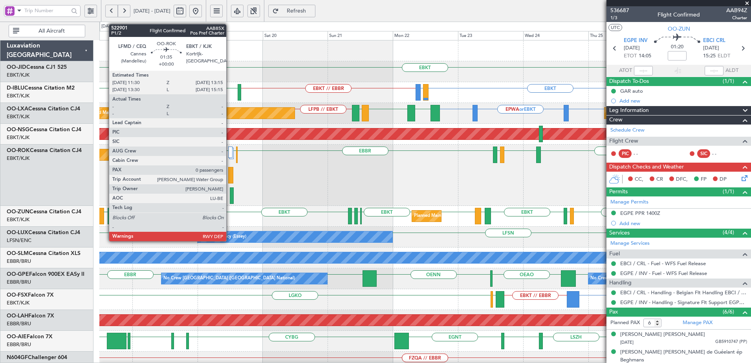
click at [230, 174] on div at bounding box center [230, 175] width 5 height 17
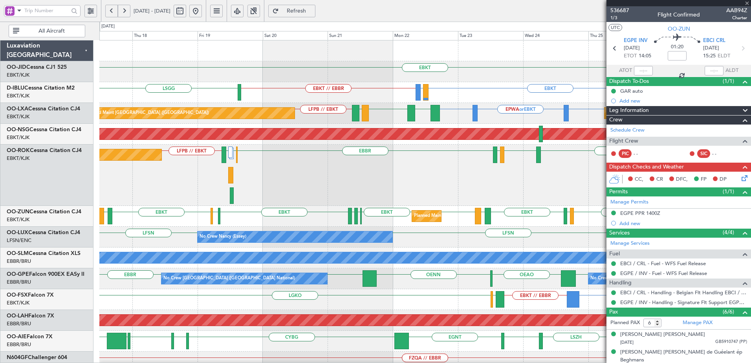
type input "0"
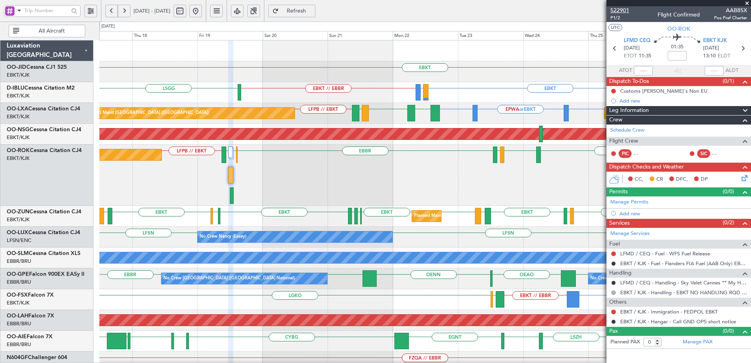
click at [625, 8] on span "522901" at bounding box center [620, 10] width 19 height 8
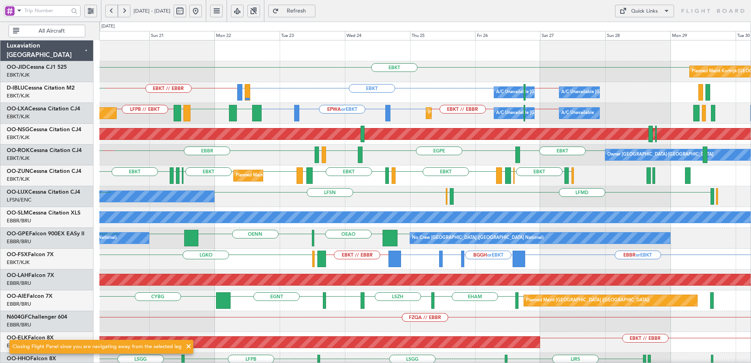
click at [123, 185] on div "EBKT Planned Maint Kortrijk-Wevelgem EBKT // EBBR EBKT LIRQ or EBKT EBBR // EBK…" at bounding box center [424, 310] width 651 height 541
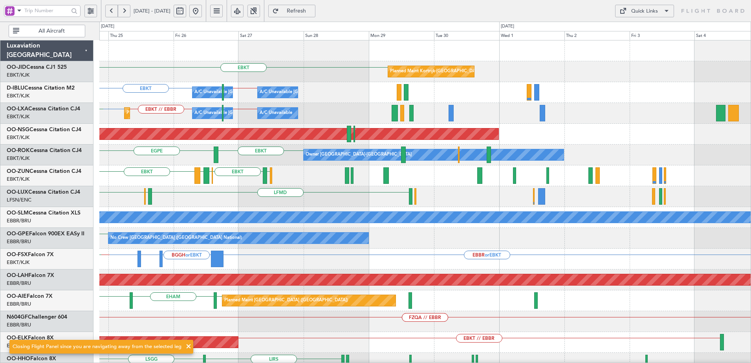
click at [248, 202] on div "EBKT Planned Maint Kortrijk-Wevelgem EBKT EBBR // EBKT A/C Unavailable Kortrijk…" at bounding box center [424, 310] width 651 height 541
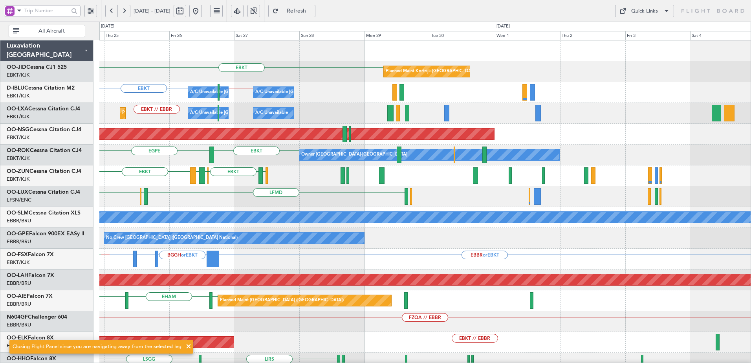
click at [230, 204] on div "EBKT Planned Maint Kortrijk-Wevelgem EBKT EBBR // EBKT A/C Unavailable Kortrijk…" at bounding box center [424, 310] width 651 height 541
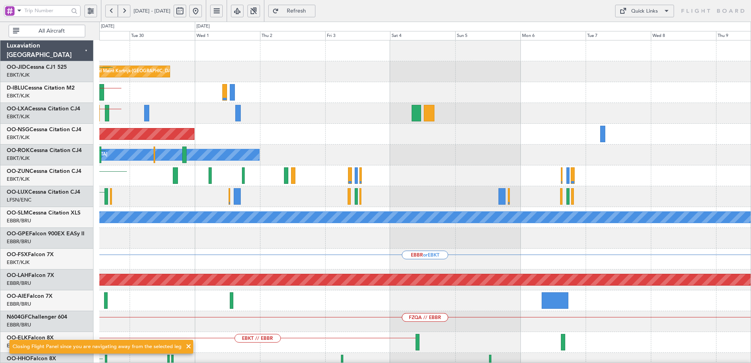
click at [221, 195] on div "Planned Maint Kortrijk-Wevelgem EBKT A/C Unavailable Kortrijk-Wevelgem EBBR // …" at bounding box center [424, 310] width 651 height 541
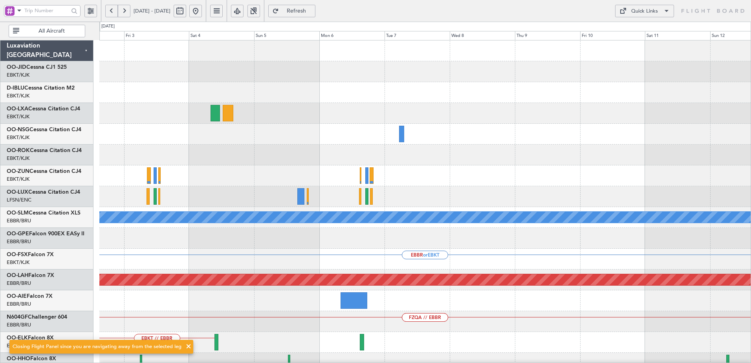
click at [225, 195] on div at bounding box center [424, 196] width 651 height 21
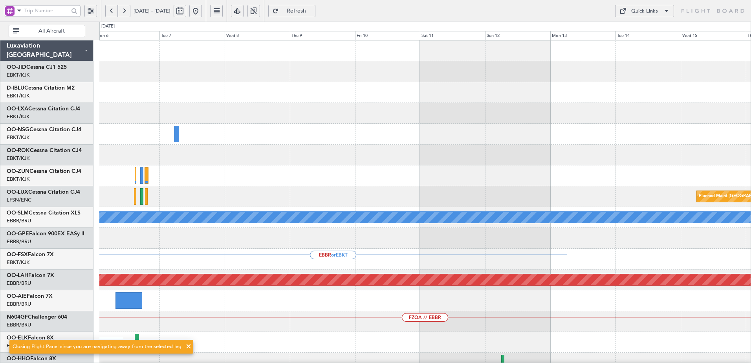
click at [201, 194] on div "Planned Maint Brussels (Brussels National) A/C Unavailable Monchengladbach EBBR…" at bounding box center [424, 310] width 651 height 541
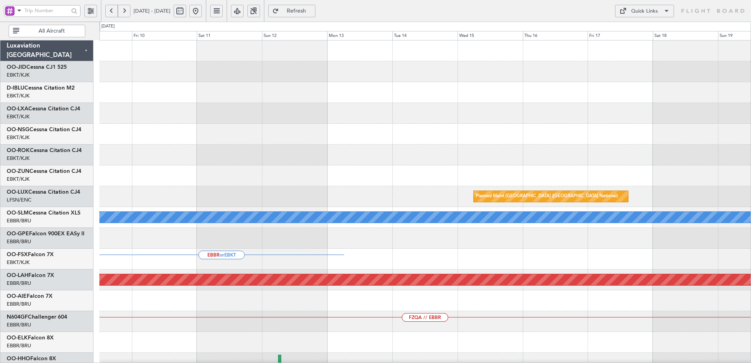
click at [240, 200] on div "Planned Maint Brussels (Brussels National) A/C Unavailable Monchengladbach No C…" at bounding box center [424, 310] width 651 height 541
